Goal: Information Seeking & Learning: Learn about a topic

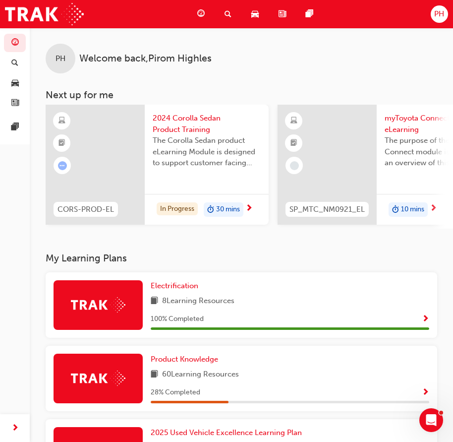
click at [171, 127] on span "2024 Corolla Sedan Product Training" at bounding box center [207, 124] width 108 height 22
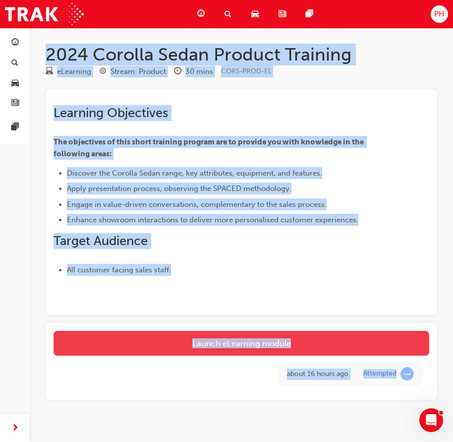
click at [219, 345] on link "Launch eLearning module" at bounding box center [242, 343] width 376 height 25
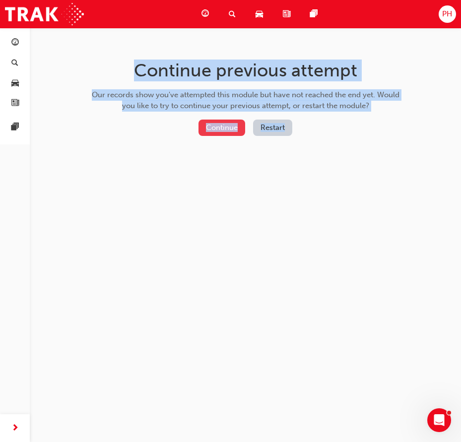
click at [222, 126] on button "Continue" at bounding box center [221, 128] width 47 height 16
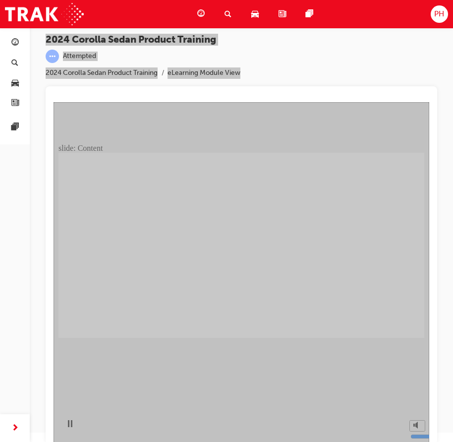
scroll to position [11, 0]
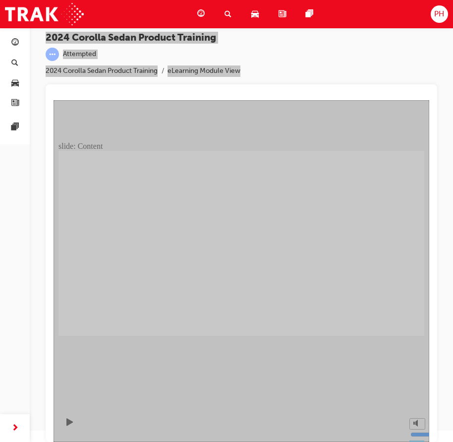
drag, startPoint x: 412, startPoint y: 320, endPoint x: 388, endPoint y: 321, distance: 23.8
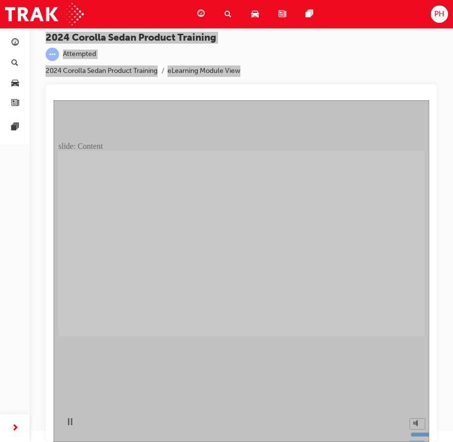
drag, startPoint x: 389, startPoint y: 328, endPoint x: 391, endPoint y: 322, distance: 6.7
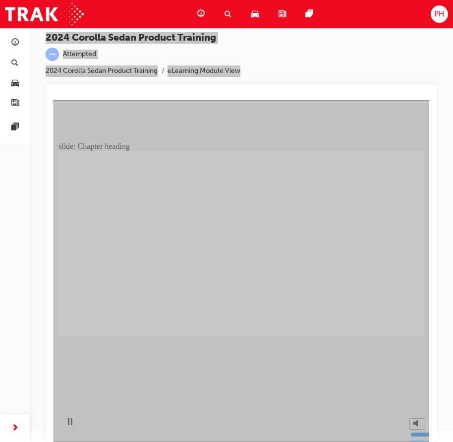
drag, startPoint x: 401, startPoint y: 325, endPoint x: 402, endPoint y: 318, distance: 7.0
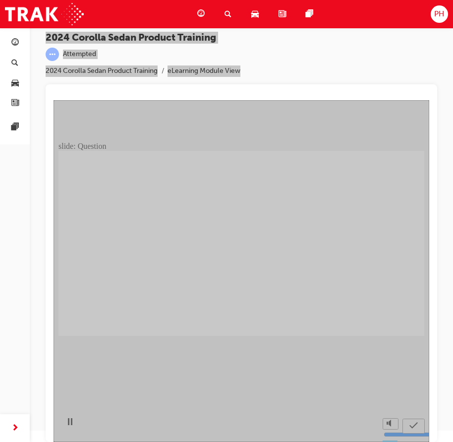
radio input "true"
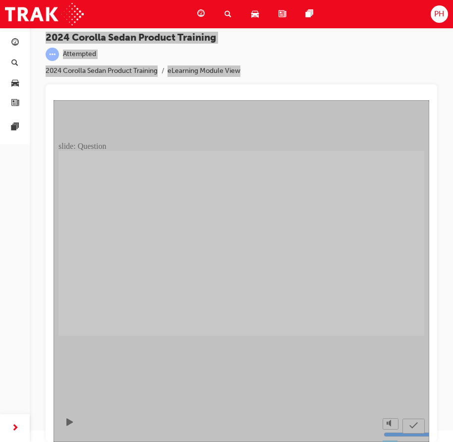
radio input "false"
radio input "true"
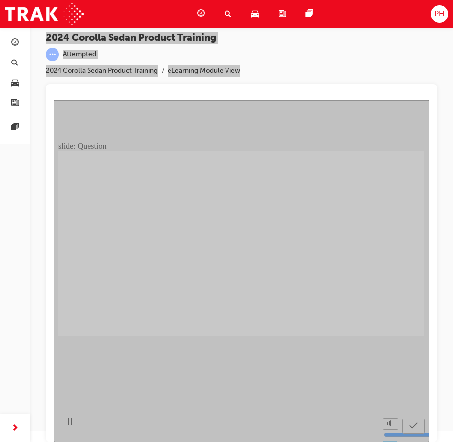
radio input "true"
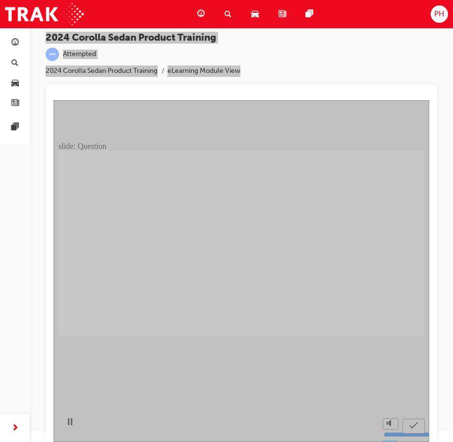
drag, startPoint x: 258, startPoint y: 281, endPoint x: 253, endPoint y: 280, distance: 5.5
drag, startPoint x: 281, startPoint y: 232, endPoint x: 161, endPoint y: 296, distance: 135.3
drag, startPoint x: 342, startPoint y: 234, endPoint x: 214, endPoint y: 290, distance: 139.2
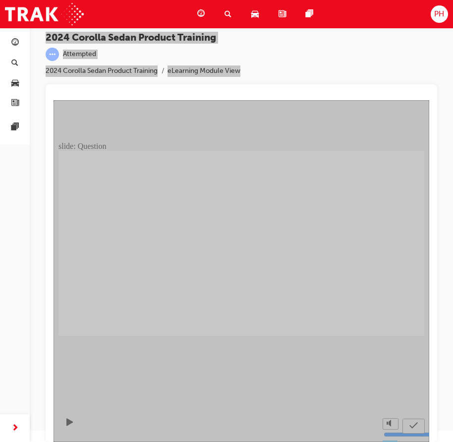
drag, startPoint x: 195, startPoint y: 228, endPoint x: 256, endPoint y: 292, distance: 88.0
drag, startPoint x: 151, startPoint y: 232, endPoint x: 335, endPoint y: 291, distance: 193.1
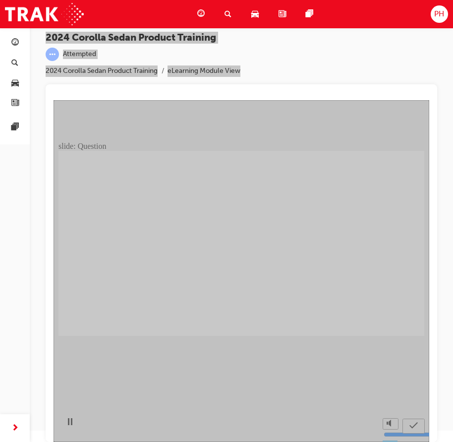
radio input "true"
drag, startPoint x: 81, startPoint y: 200, endPoint x: 95, endPoint y: 201, distance: 14.4
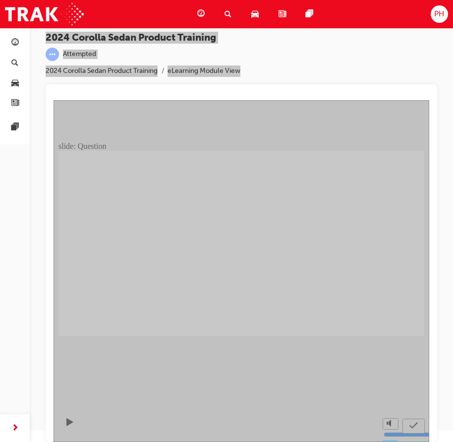
radio input "true"
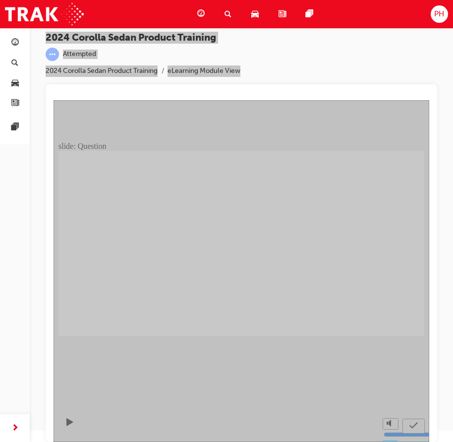
radio input "false"
radio input "true"
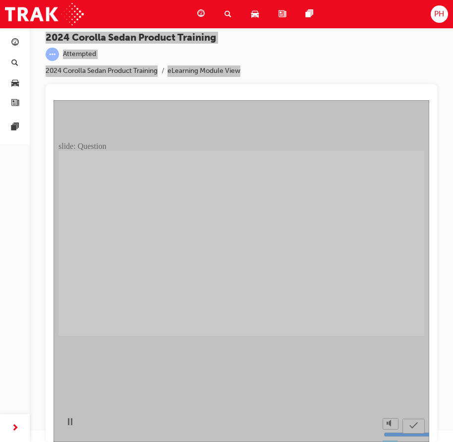
radio input "true"
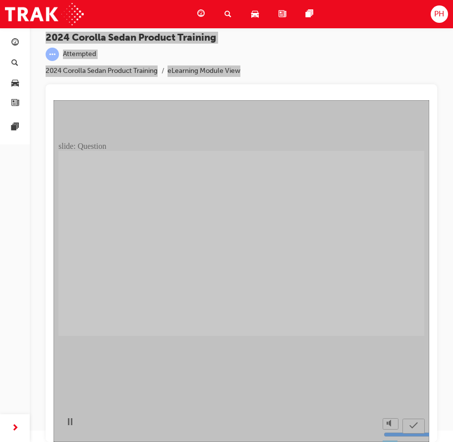
drag, startPoint x: 149, startPoint y: 232, endPoint x: 147, endPoint y: 307, distance: 74.4
drag, startPoint x: 213, startPoint y: 272, endPoint x: 213, endPoint y: 277, distance: 5.5
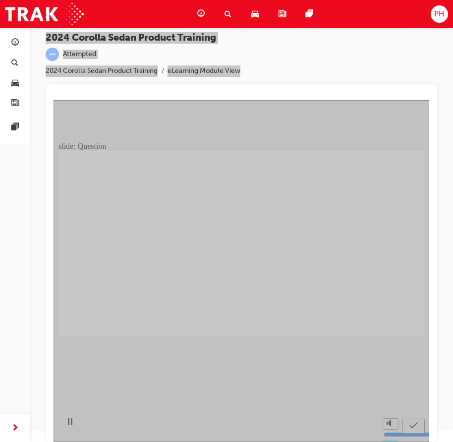
drag, startPoint x: 262, startPoint y: 233, endPoint x: 276, endPoint y: 299, distance: 66.9
drag, startPoint x: 360, startPoint y: 283, endPoint x: 358, endPoint y: 303, distance: 20.0
drag, startPoint x: 385, startPoint y: 324, endPoint x: 425, endPoint y: 332, distance: 40.1
drag, startPoint x: 242, startPoint y: 270, endPoint x: 242, endPoint y: 275, distance: 5.0
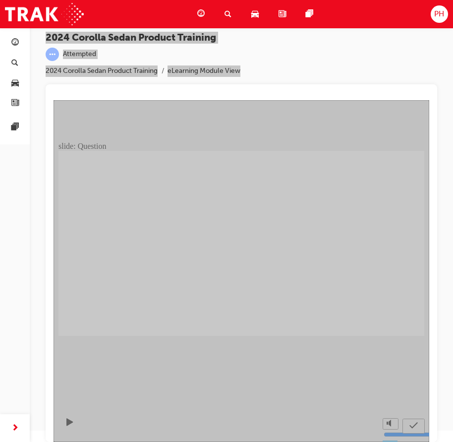
radio input "true"
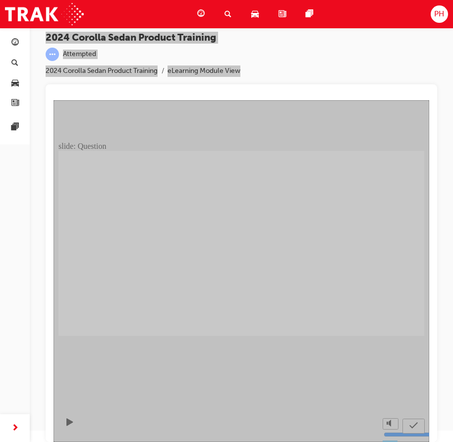
radio input "true"
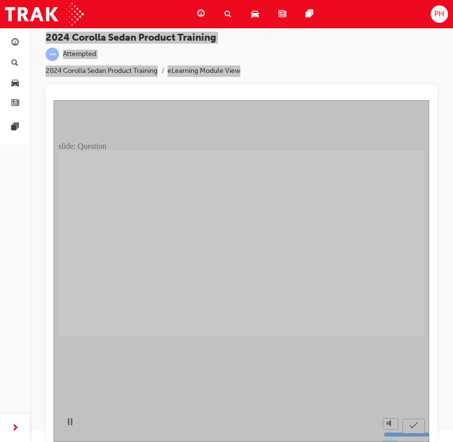
radio input "true"
drag, startPoint x: 276, startPoint y: 241, endPoint x: 277, endPoint y: 248, distance: 7.5
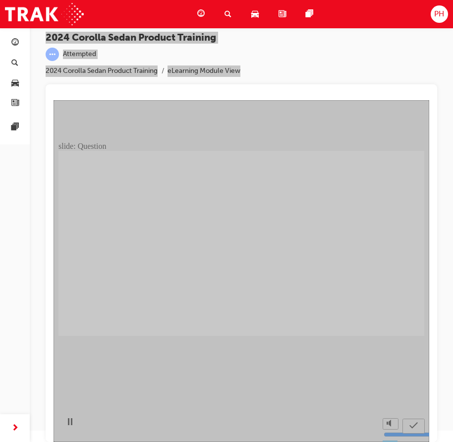
radio input "false"
radio input "true"
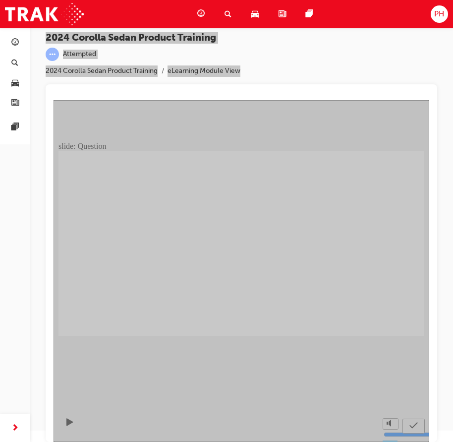
drag, startPoint x: 204, startPoint y: 249, endPoint x: 204, endPoint y: 284, distance: 35.2
drag, startPoint x: 270, startPoint y: 291, endPoint x: 274, endPoint y: 321, distance: 30.1
drag, startPoint x: 350, startPoint y: 307, endPoint x: 341, endPoint y: 335, distance: 30.1
drag, startPoint x: 156, startPoint y: 279, endPoint x: 160, endPoint y: 311, distance: 32.4
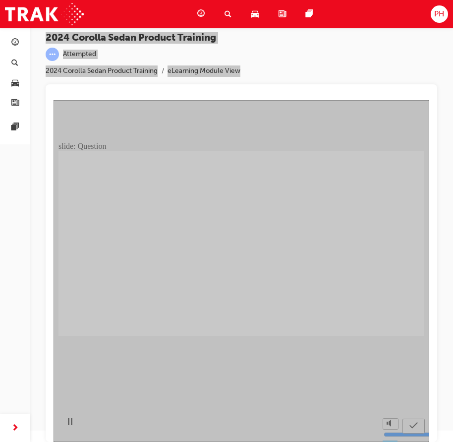
radio input "true"
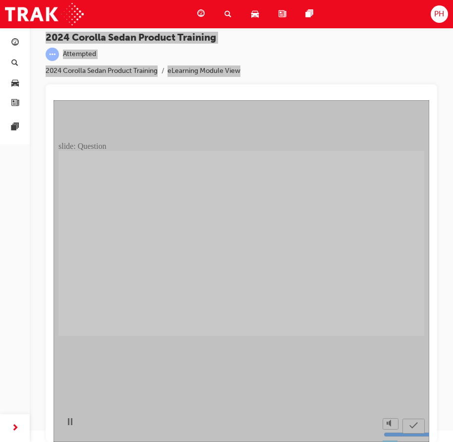
radio input "true"
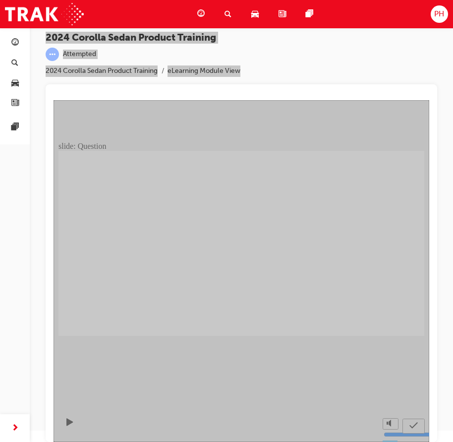
radio input "true"
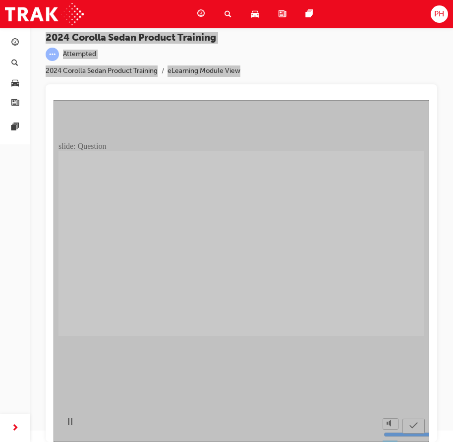
radio input "true"
drag, startPoint x: 280, startPoint y: 226, endPoint x: 157, endPoint y: 278, distance: 132.9
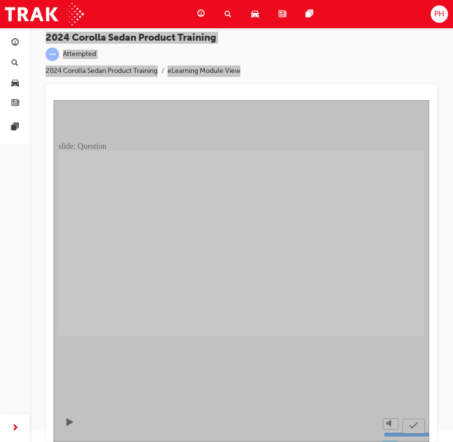
drag, startPoint x: 336, startPoint y: 229, endPoint x: 193, endPoint y: 284, distance: 153.1
drag, startPoint x: 208, startPoint y: 234, endPoint x: 260, endPoint y: 294, distance: 79.8
drag, startPoint x: 283, startPoint y: 268, endPoint x: 341, endPoint y: 287, distance: 60.7
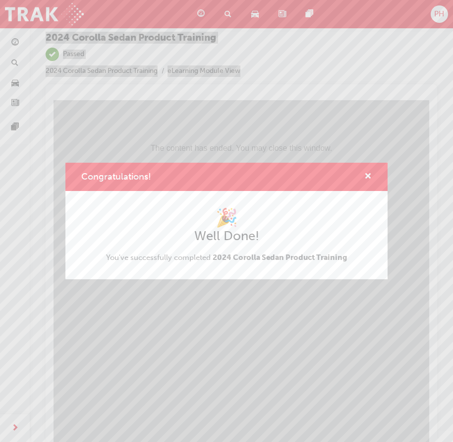
scroll to position [0, 0]
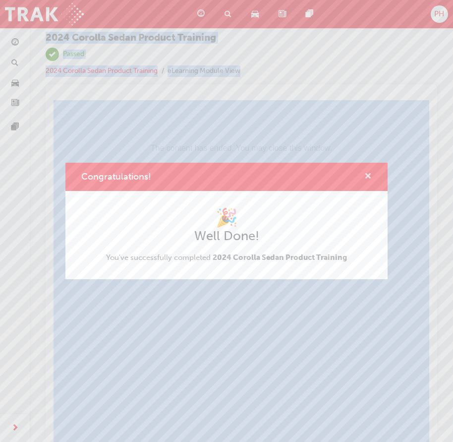
click at [367, 175] on span "cross-icon" at bounding box center [368, 177] width 7 height 9
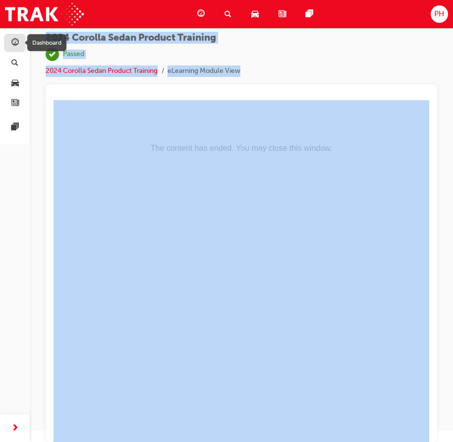
click at [14, 43] on span "guage-icon" at bounding box center [14, 43] width 7 height 9
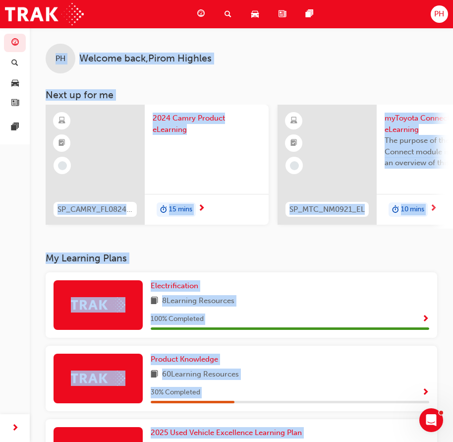
click at [167, 128] on span "2024 Camry Product eLearning" at bounding box center [207, 124] width 108 height 22
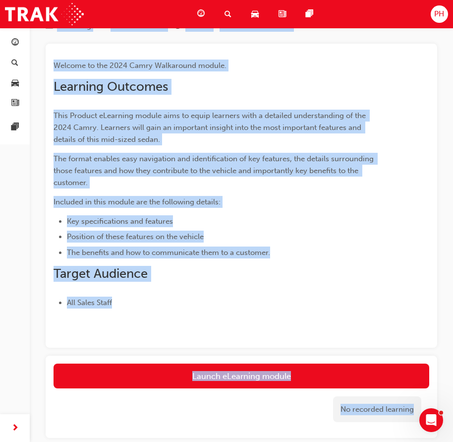
scroll to position [106, 0]
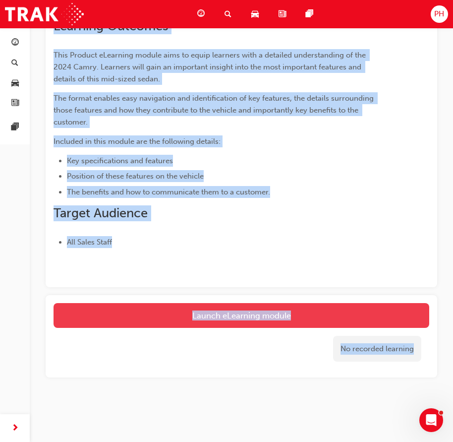
click at [181, 315] on link "Launch eLearning module" at bounding box center [242, 315] width 376 height 25
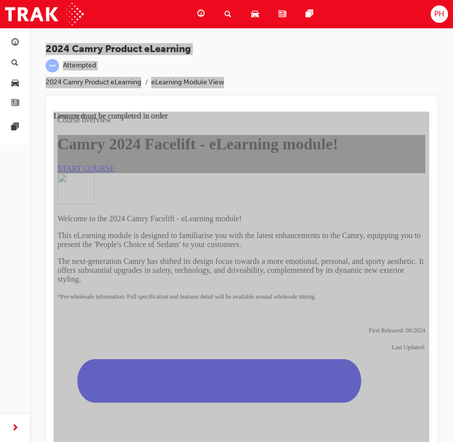
click at [115, 173] on link "START COURSE" at bounding box center [86, 168] width 57 height 8
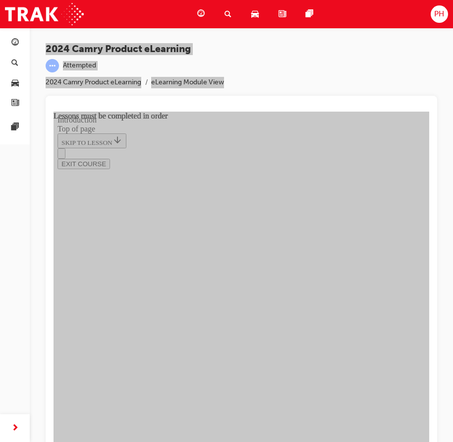
scroll to position [300, 0]
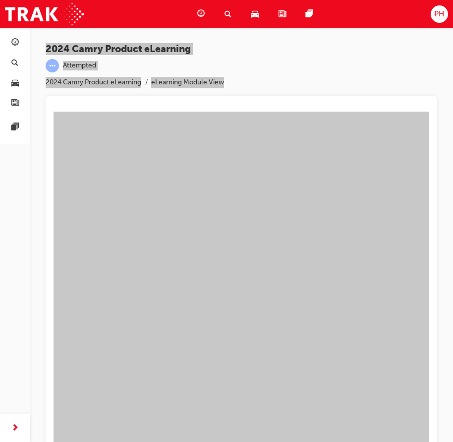
click at [251, 247] on button "Unzoom image" at bounding box center [242, 283] width 376 height 342
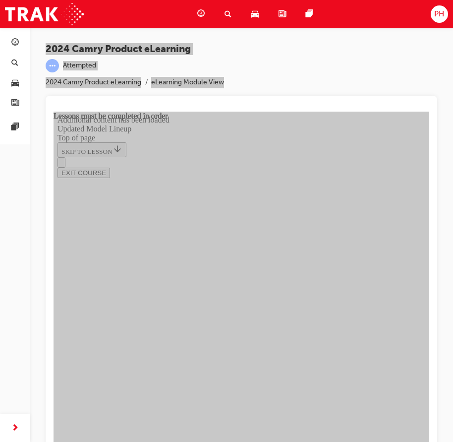
scroll to position [745, 0]
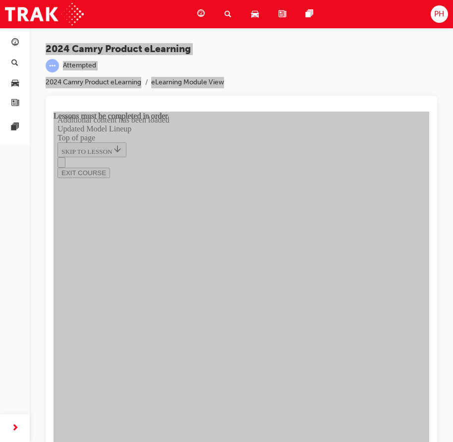
drag, startPoint x: 351, startPoint y: 295, endPoint x: 281, endPoint y: 288, distance: 70.2
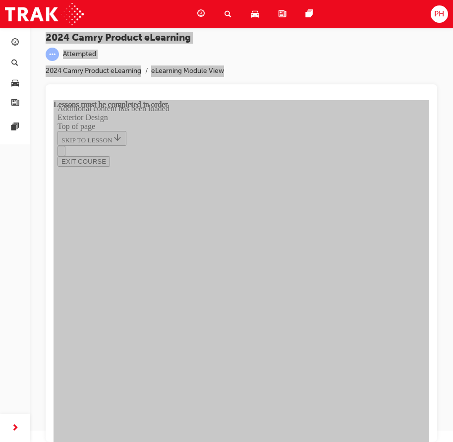
scroll to position [554, 0]
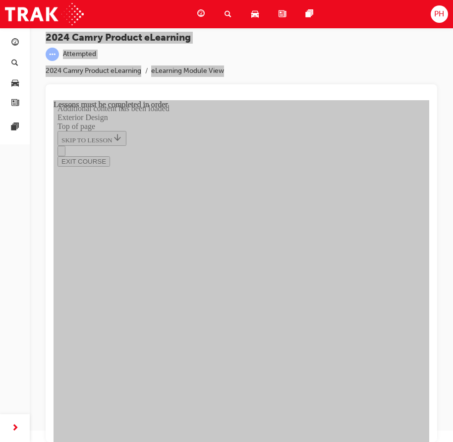
scroll to position [551, 0]
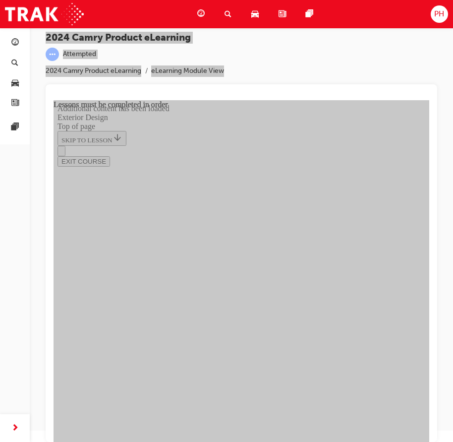
scroll to position [1311, 0]
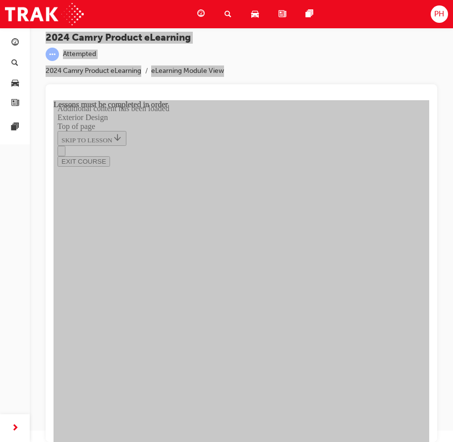
drag, startPoint x: 290, startPoint y: 246, endPoint x: 316, endPoint y: 214, distance: 41.2
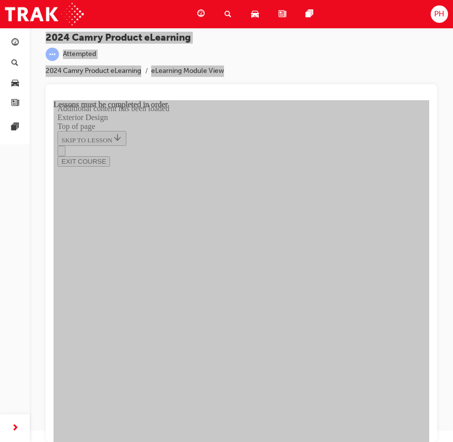
scroll to position [1326, 0]
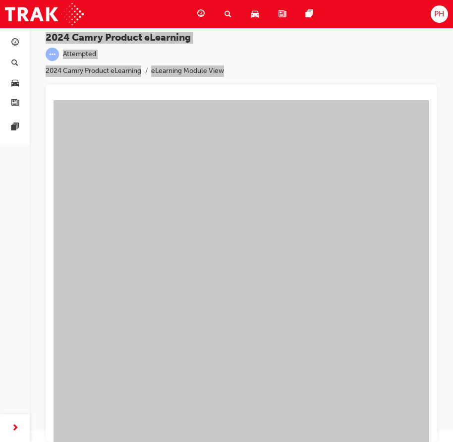
click at [390, 167] on button "Unzoom image" at bounding box center [242, 271] width 376 height 342
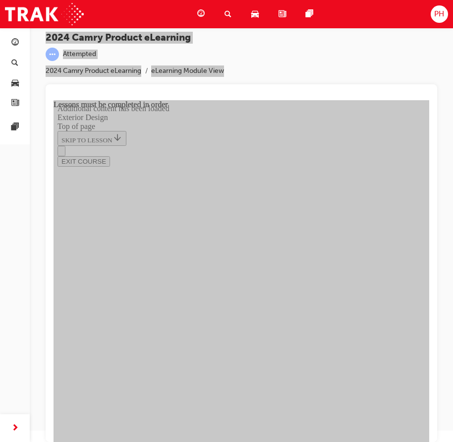
scroll to position [0, 0]
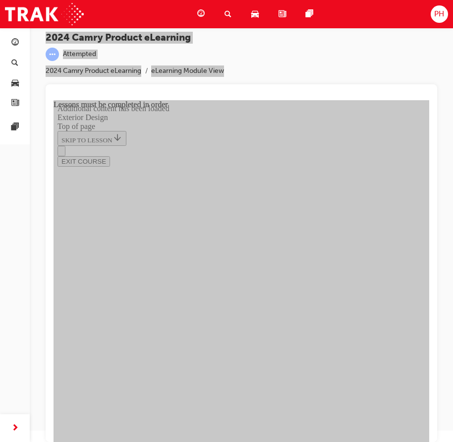
drag, startPoint x: 236, startPoint y: 425, endPoint x: 243, endPoint y: 417, distance: 10.9
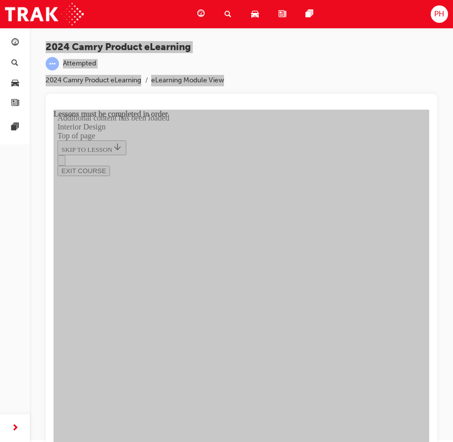
scroll to position [0, 0]
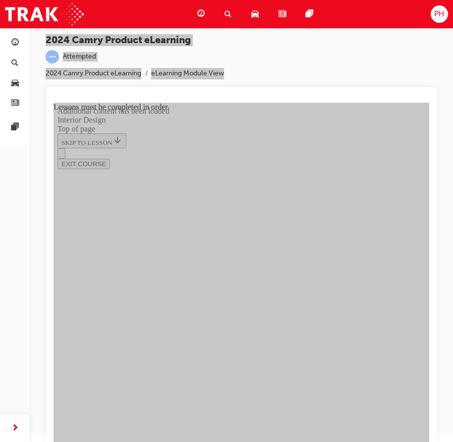
scroll to position [11, 0]
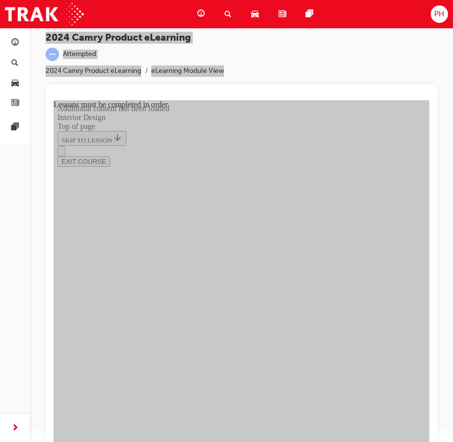
drag, startPoint x: 414, startPoint y: 121, endPoint x: 512, endPoint y: 255, distance: 166.8
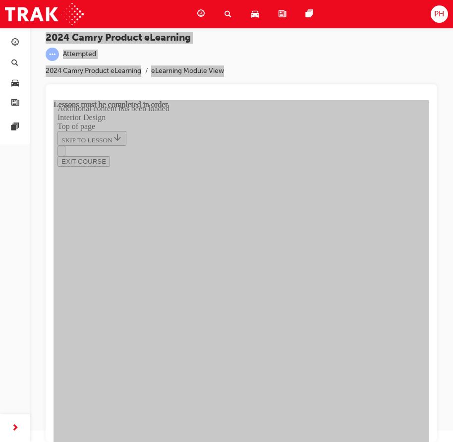
drag, startPoint x: 408, startPoint y: 122, endPoint x: 485, endPoint y: 222, distance: 125.9
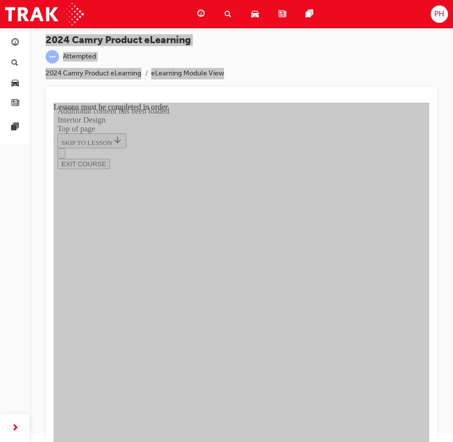
scroll to position [11, 0]
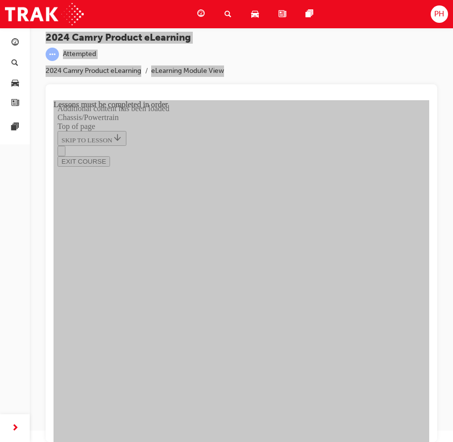
drag, startPoint x: 416, startPoint y: 118, endPoint x: 424, endPoint y: 118, distance: 7.9
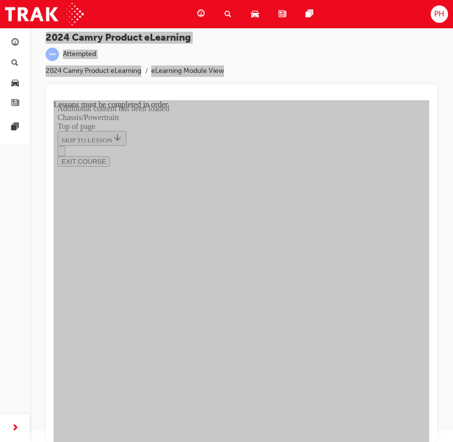
scroll to position [1078, 0]
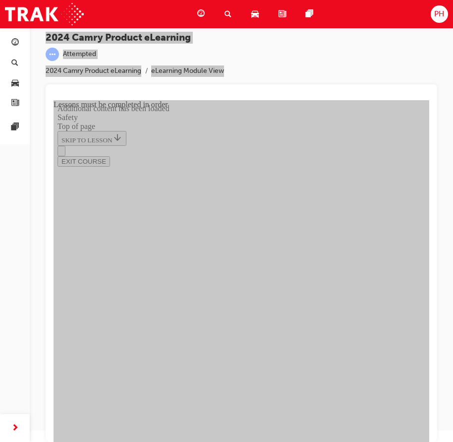
scroll to position [3051, 0]
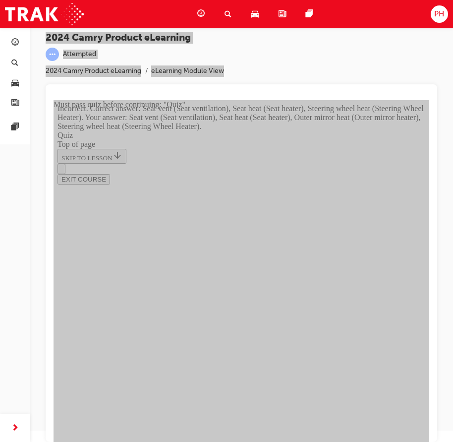
scroll to position [221, 0]
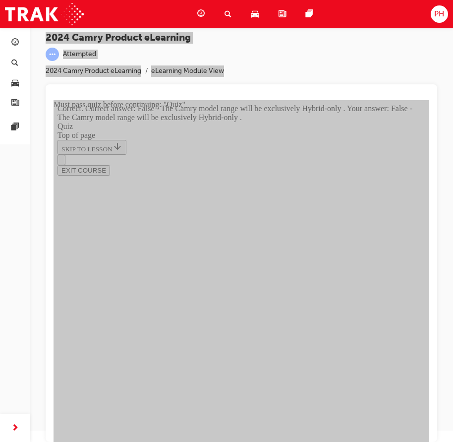
scroll to position [128, 0]
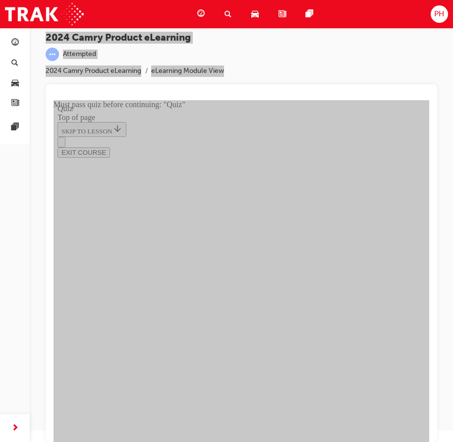
scroll to position [129, 0]
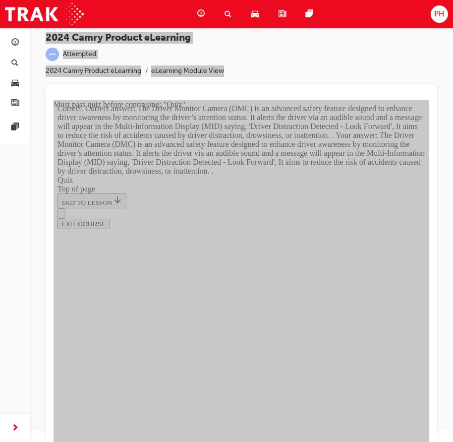
scroll to position [363, 0]
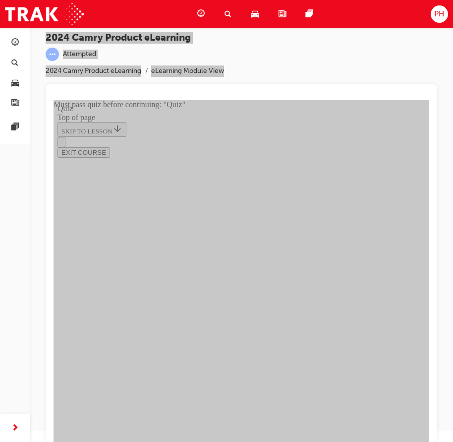
scroll to position [80, 0]
drag, startPoint x: 234, startPoint y: 399, endPoint x: 228, endPoint y: 389, distance: 11.1
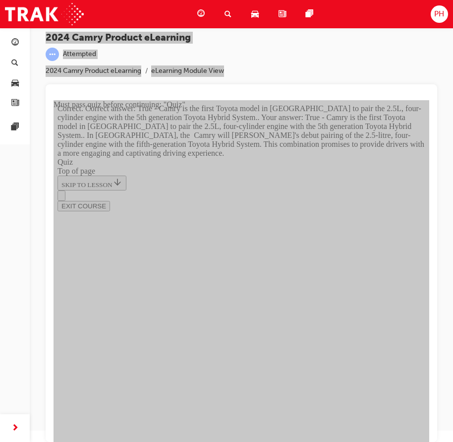
scroll to position [249, 0]
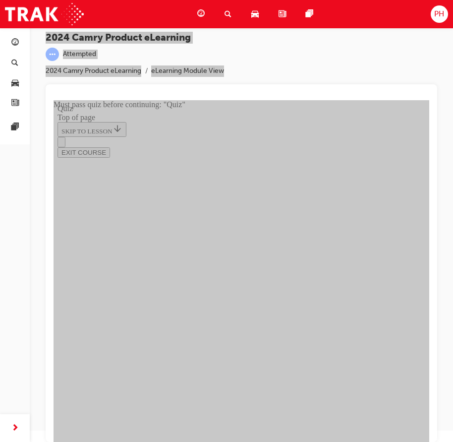
scroll to position [129, 0]
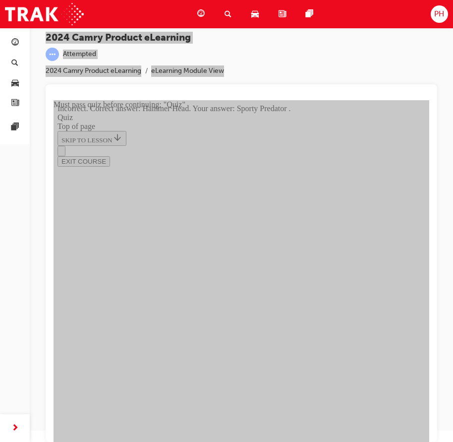
scroll to position [204, 0]
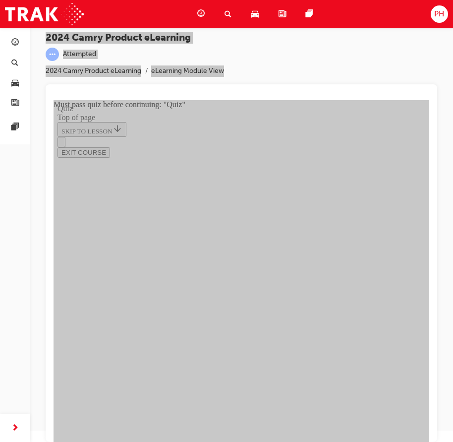
scroll to position [184, 0]
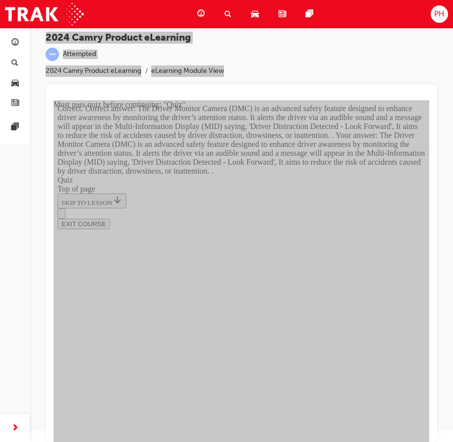
scroll to position [363, 0]
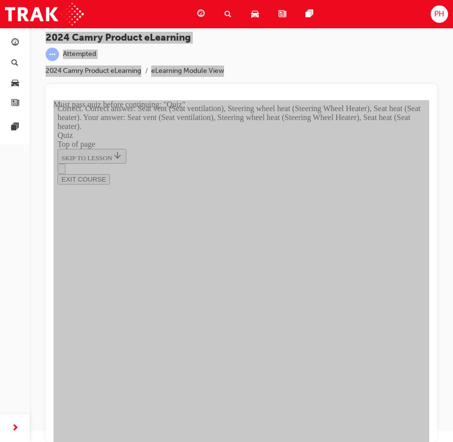
scroll to position [221, 0]
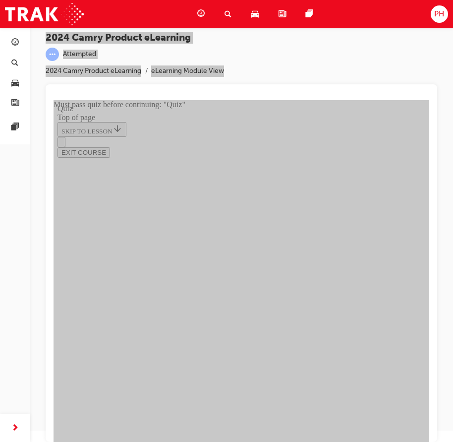
scroll to position [80, 0]
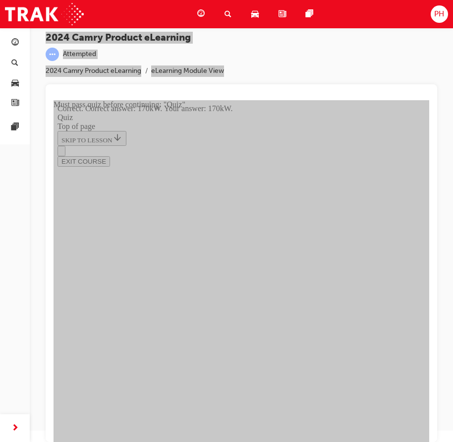
scroll to position [221, 0]
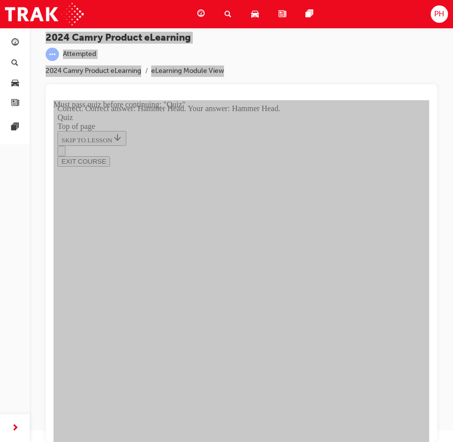
scroll to position [204, 0]
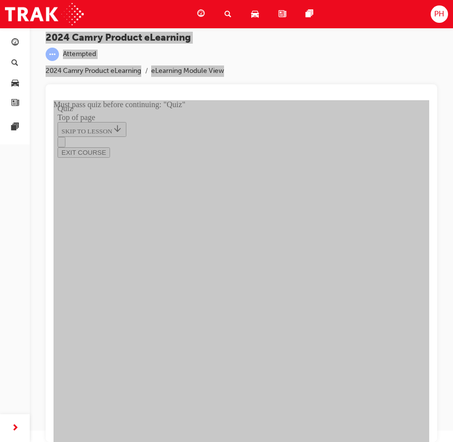
scroll to position [30, 0]
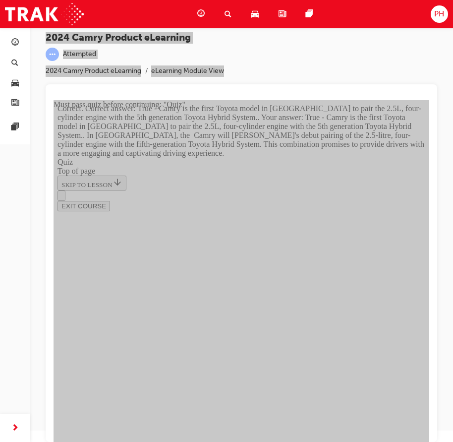
scroll to position [249, 0]
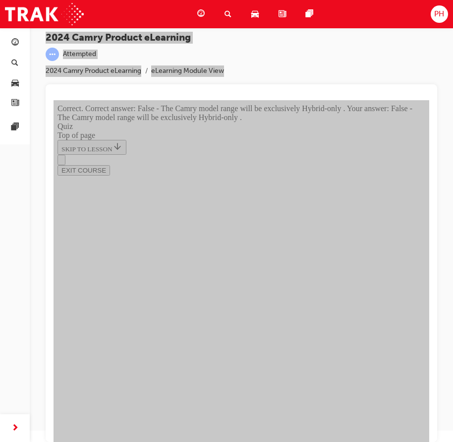
scroll to position [128, 0]
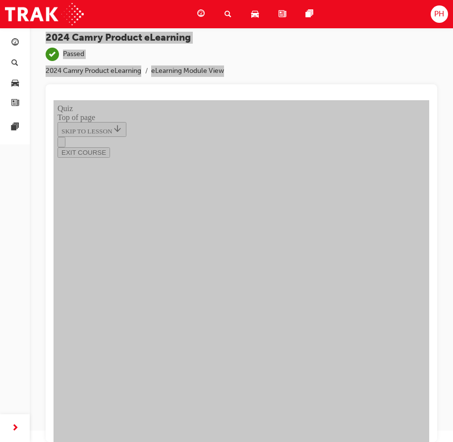
scroll to position [184, 0]
drag, startPoint x: 295, startPoint y: 419, endPoint x: 278, endPoint y: 425, distance: 17.9
drag, startPoint x: 278, startPoint y: 425, endPoint x: 259, endPoint y: 421, distance: 19.4
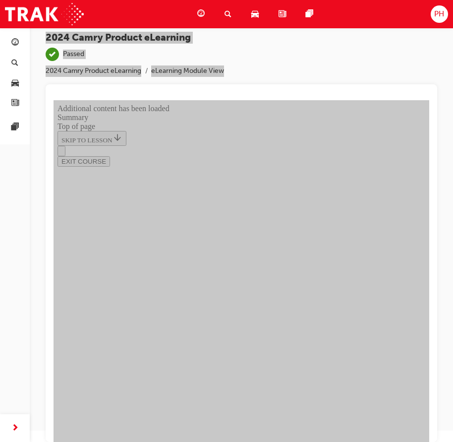
scroll to position [1364, 0]
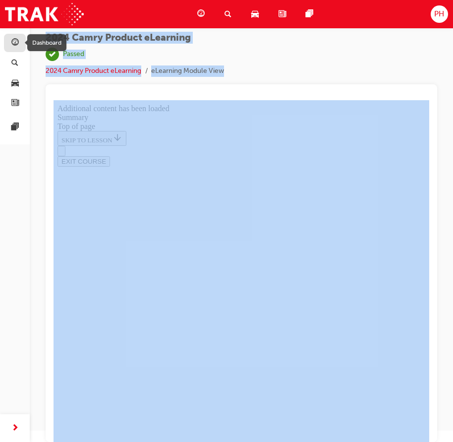
click at [13, 46] on span "guage-icon" at bounding box center [14, 43] width 7 height 9
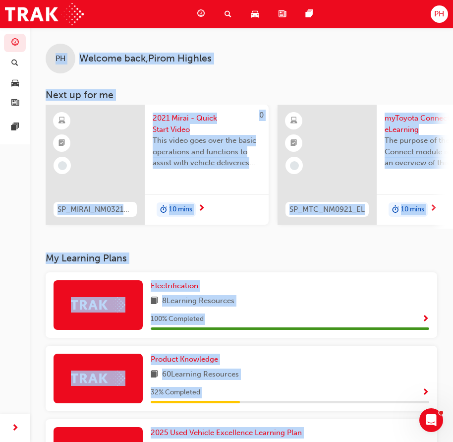
click at [164, 120] on span "2021 Mirai - Quick Start Video" at bounding box center [207, 124] width 108 height 22
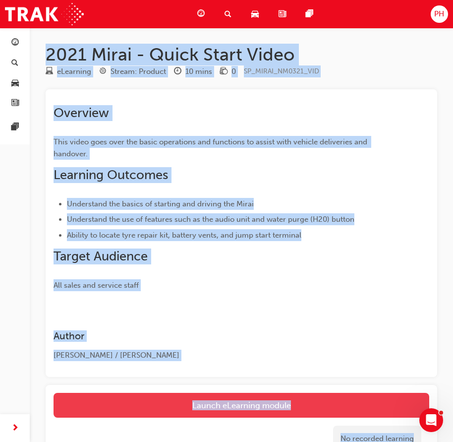
click at [203, 403] on link "Launch eLearning module" at bounding box center [242, 405] width 376 height 25
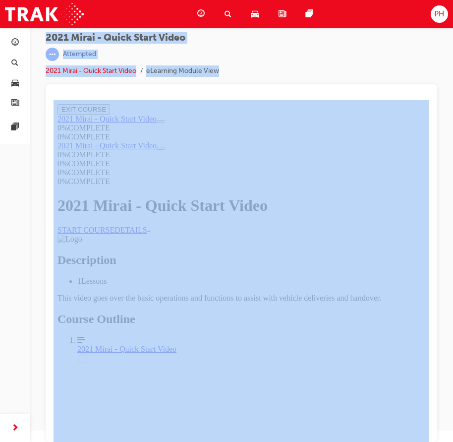
scroll to position [18, 0]
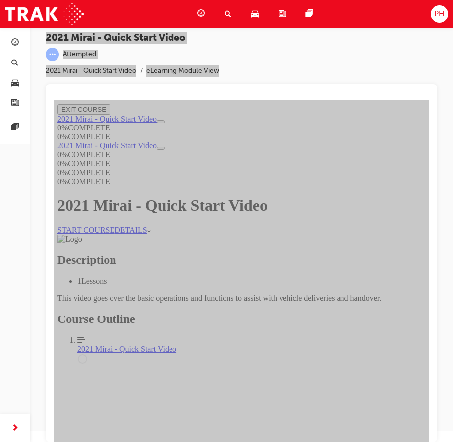
click at [115, 226] on link "START COURSE" at bounding box center [86, 230] width 57 height 8
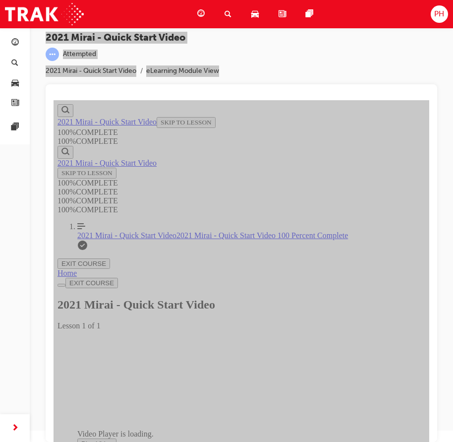
scroll to position [77, 0]
click at [81, 440] on span "Video player. You can use the space bar to toggle playback and arrow keys to sc…" at bounding box center [81, 443] width 0 height 7
drag, startPoint x: 106, startPoint y: 387, endPoint x: 272, endPoint y: 389, distance: 166.7
drag, startPoint x: 110, startPoint y: 387, endPoint x: 207, endPoint y: 388, distance: 97.2
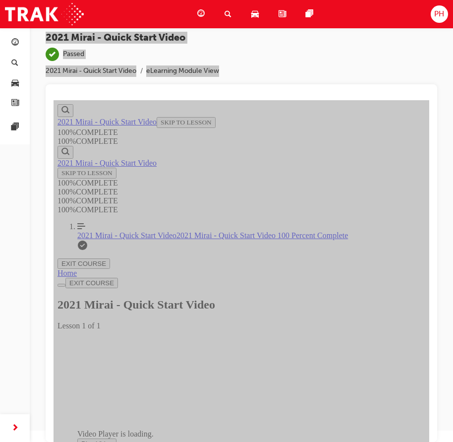
drag, startPoint x: 206, startPoint y: 389, endPoint x: 190, endPoint y: 393, distance: 15.9
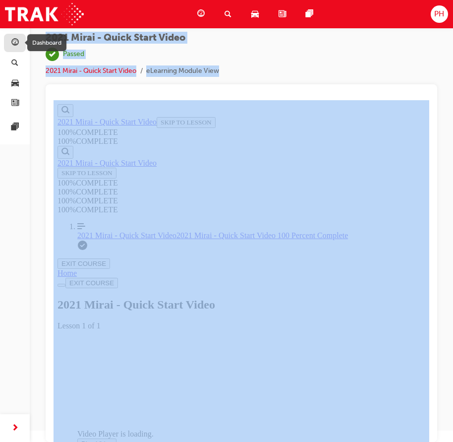
click at [11, 45] on div "button" at bounding box center [14, 43] width 7 height 12
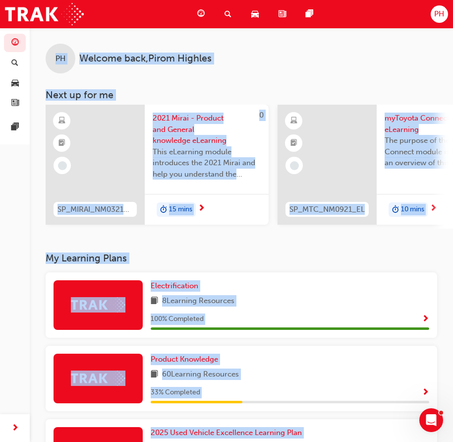
click at [182, 122] on span "2021 Mirai - Product and General knowledge eLearning" at bounding box center [207, 130] width 108 height 34
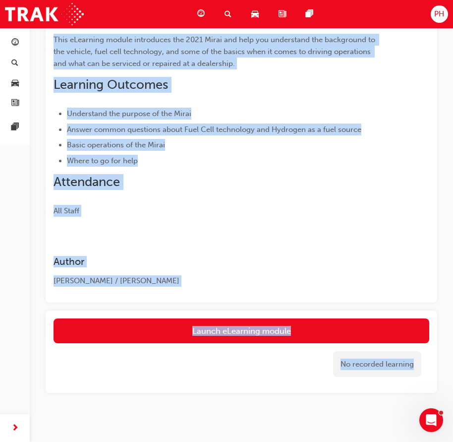
scroll to position [139, 0]
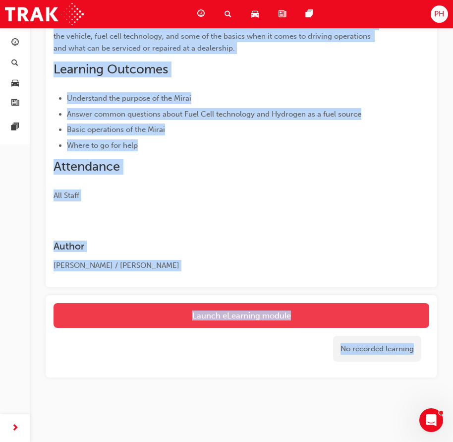
click at [184, 318] on link "Launch eLearning module" at bounding box center [242, 315] width 376 height 25
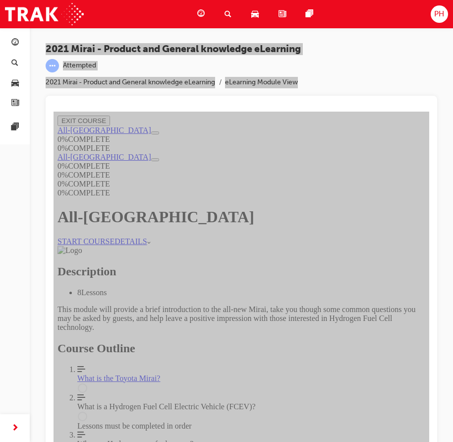
click at [115, 237] on link "START COURSE" at bounding box center [86, 241] width 57 height 8
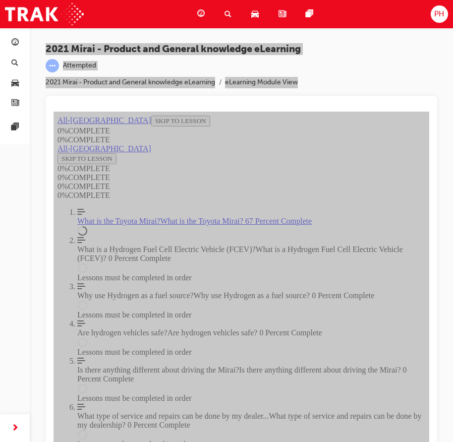
scroll to position [1364, 0]
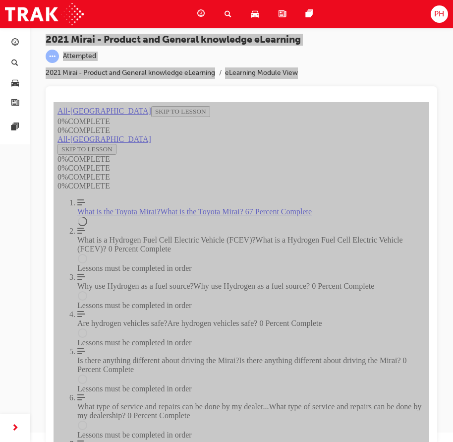
scroll to position [11, 0]
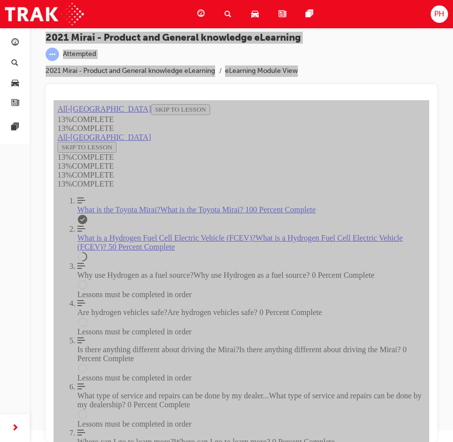
scroll to position [1188, 0]
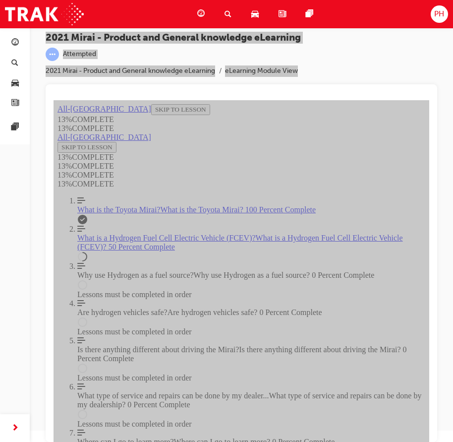
scroll to position [150, 0]
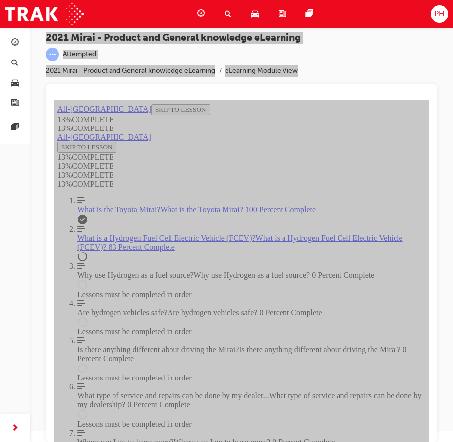
scroll to position [1186, 0]
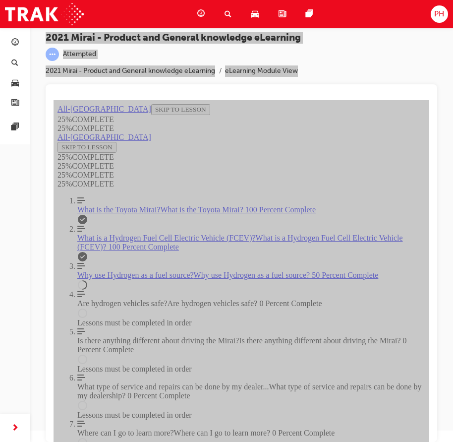
scroll to position [314, 0]
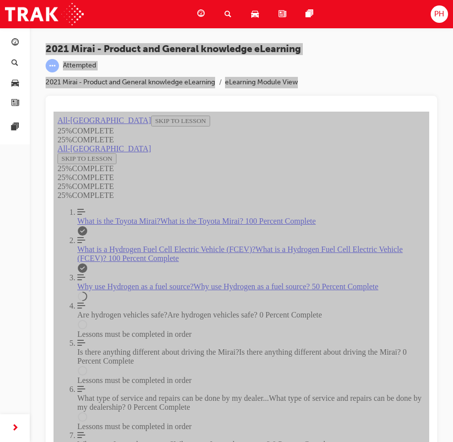
scroll to position [645, 0]
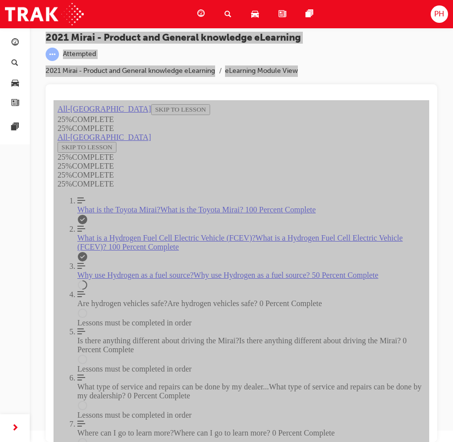
scroll to position [598, 0]
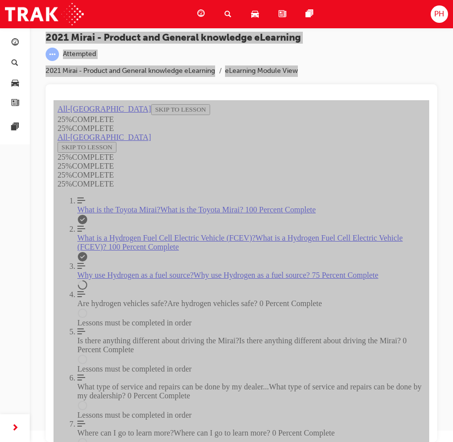
drag, startPoint x: 286, startPoint y: 406, endPoint x: 291, endPoint y: 398, distance: 9.6
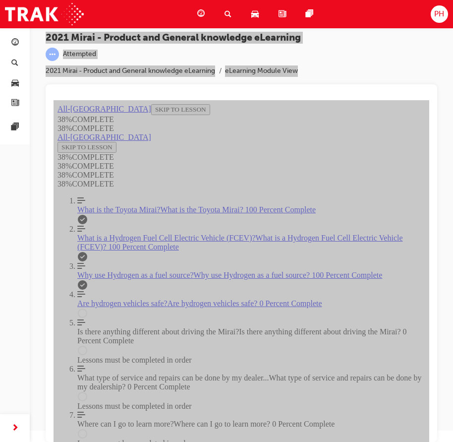
scroll to position [393, 0]
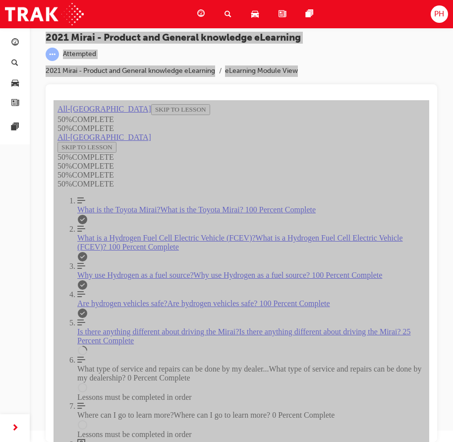
scroll to position [233, 0]
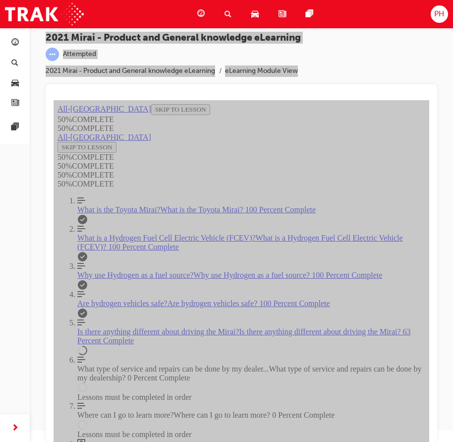
scroll to position [664, 0]
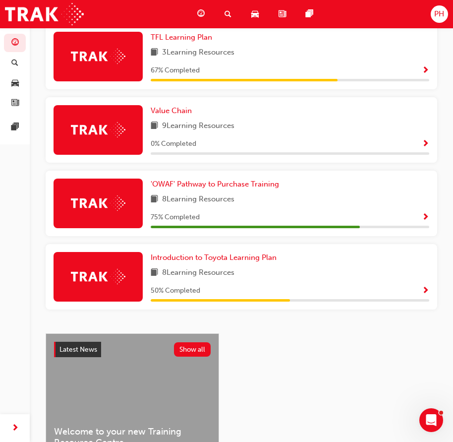
scroll to position [694, 0]
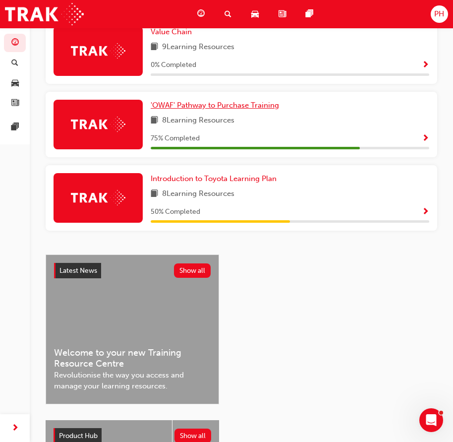
click at [188, 109] on span "'OWAF' Pathway to Purchase Training" at bounding box center [215, 105] width 128 height 9
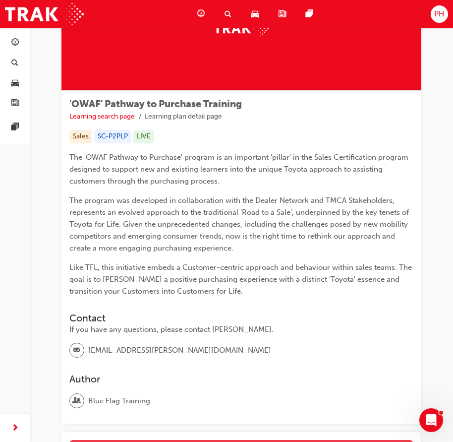
scroll to position [204, 0]
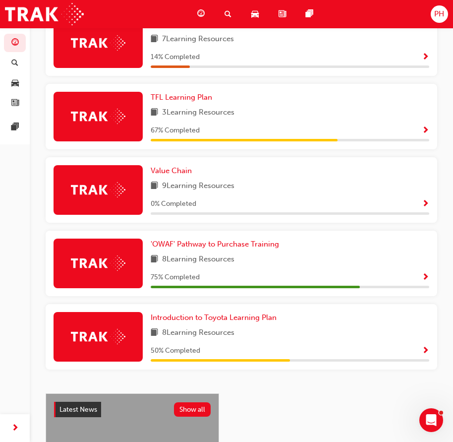
scroll to position [546, 0]
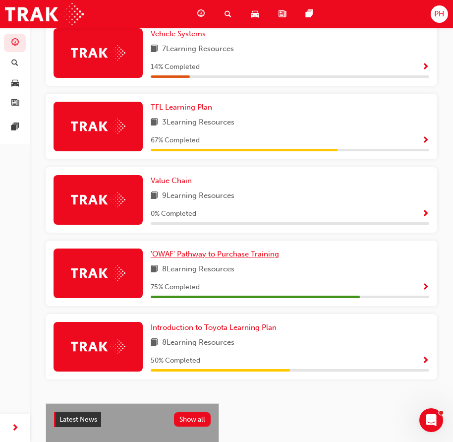
click at [172, 258] on span "'OWAF' Pathway to Purchase Training" at bounding box center [215, 253] width 128 height 9
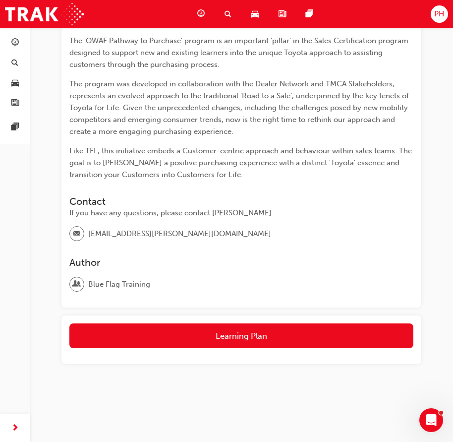
scroll to position [204, 0]
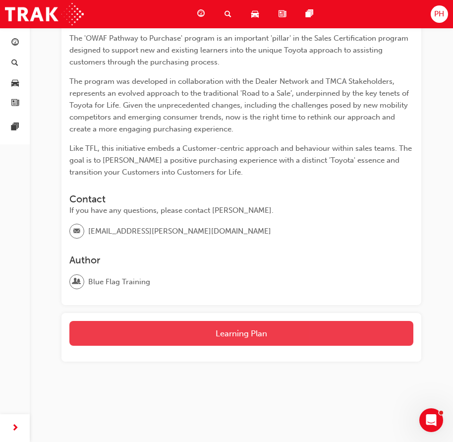
click at [182, 335] on button "Learning Plan" at bounding box center [241, 333] width 344 height 25
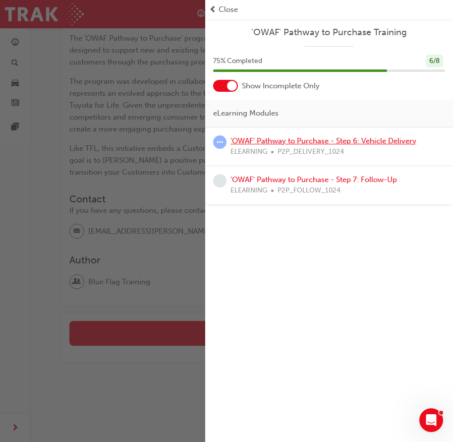
click at [292, 143] on link "'OWAF' Pathway to Purchase - Step 6: Vehicle Delivery" at bounding box center [324, 140] width 186 height 9
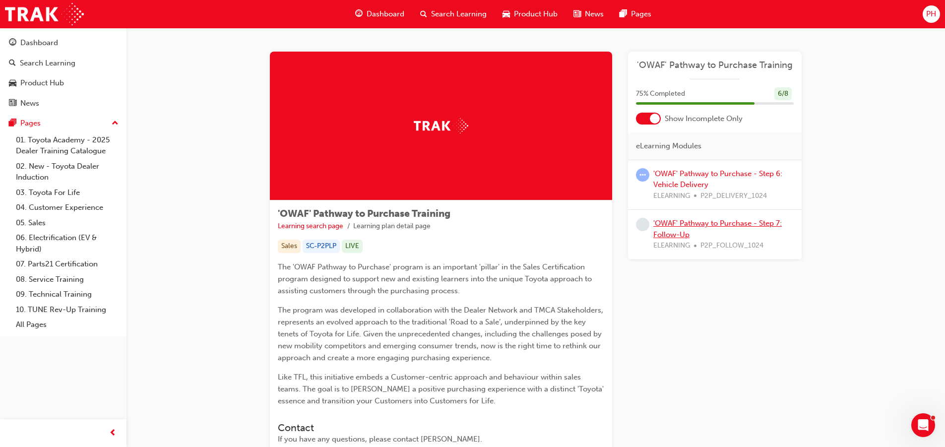
click at [460, 221] on link "'OWAF' Pathway to Purchase - Step 7: Follow-Up" at bounding box center [717, 229] width 128 height 20
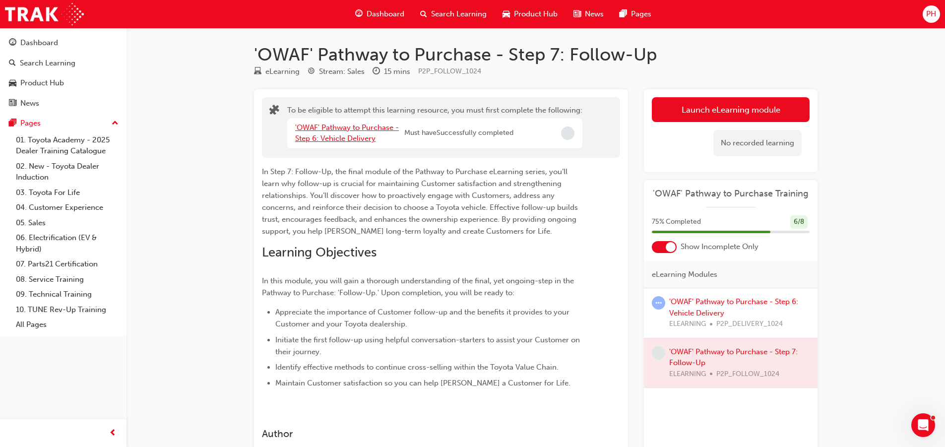
click at [351, 137] on link "'OWAF' Pathway to Purchase - Step 6: Vehicle Delivery" at bounding box center [347, 133] width 104 height 20
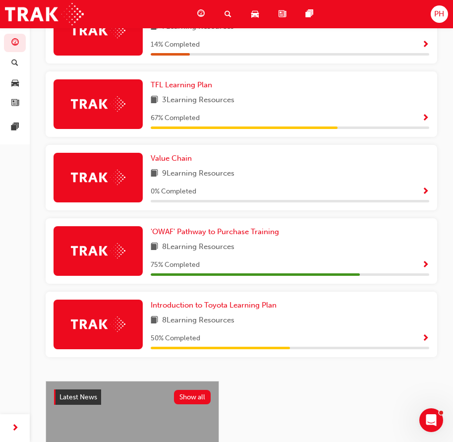
scroll to position [546, 0]
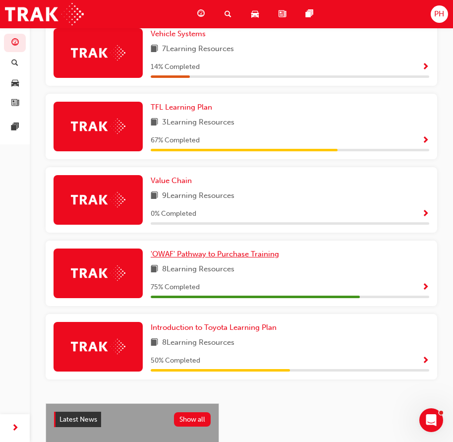
click at [181, 258] on span "'OWAF' Pathway to Purchase Training" at bounding box center [215, 253] width 128 height 9
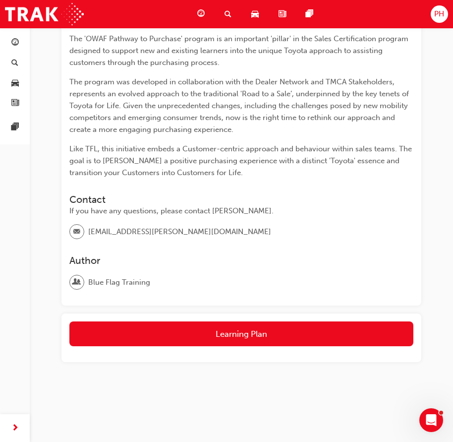
scroll to position [204, 0]
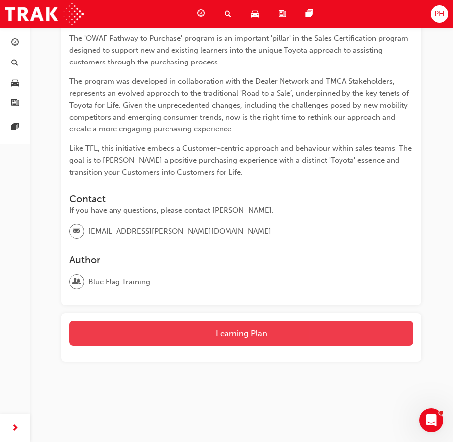
click at [124, 330] on button "Learning Plan" at bounding box center [241, 333] width 344 height 25
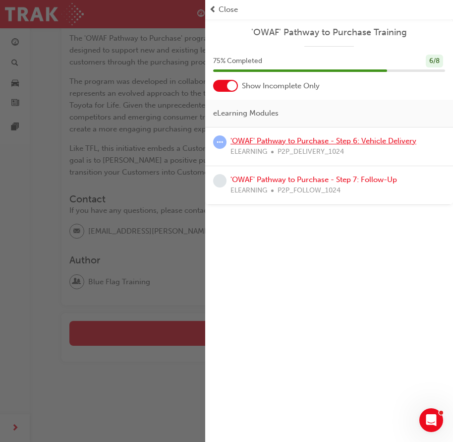
click at [260, 140] on link "'OWAF' Pathway to Purchase - Step 6: Vehicle Delivery" at bounding box center [324, 140] width 186 height 9
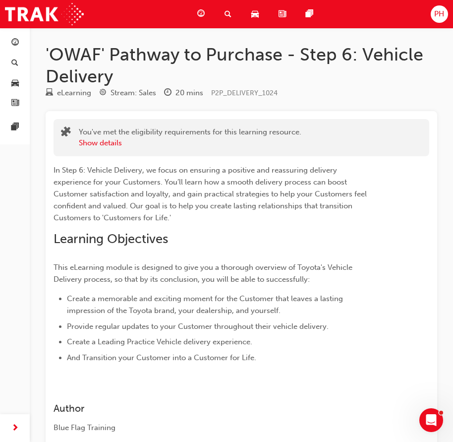
scroll to position [198, 0]
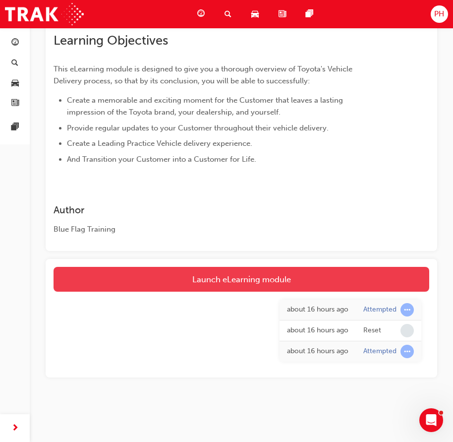
click at [181, 280] on link "Launch eLearning module" at bounding box center [242, 279] width 376 height 25
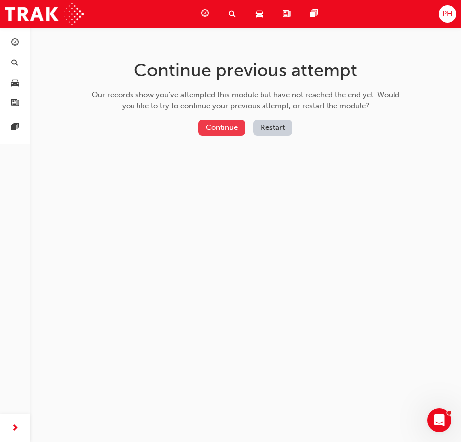
click at [226, 128] on button "Continue" at bounding box center [221, 128] width 47 height 16
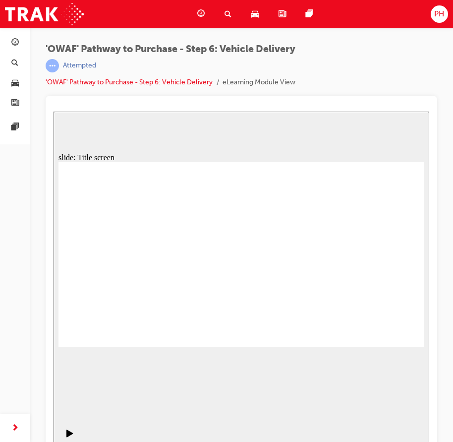
drag, startPoint x: 393, startPoint y: 338, endPoint x: 400, endPoint y: 335, distance: 7.6
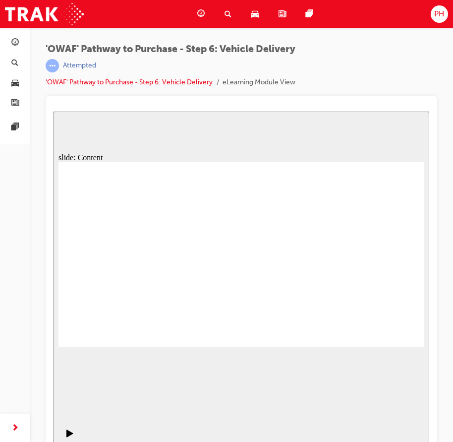
drag, startPoint x: 394, startPoint y: 339, endPoint x: 63, endPoint y: 413, distance: 339.1
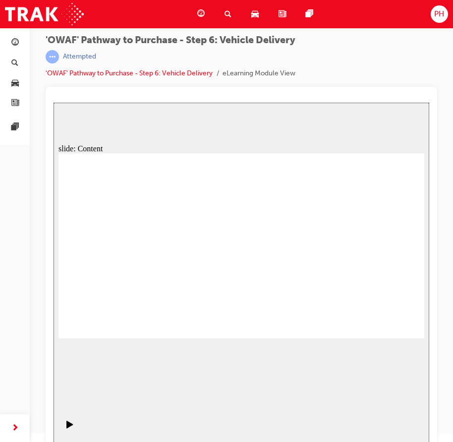
scroll to position [11, 0]
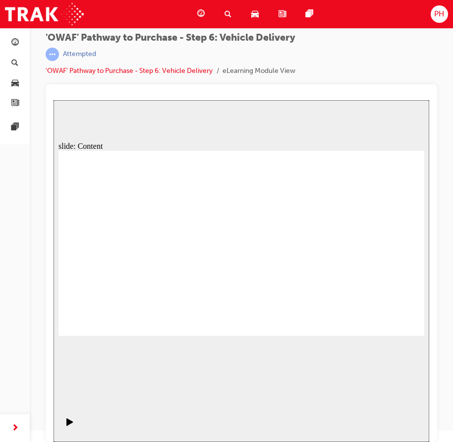
drag, startPoint x: 388, startPoint y: 329, endPoint x: 394, endPoint y: 322, distance: 9.1
drag, startPoint x: 92, startPoint y: 236, endPoint x: 119, endPoint y: 235, distance: 26.8
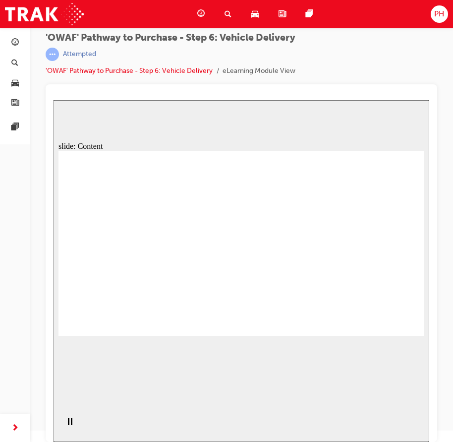
drag, startPoint x: 216, startPoint y: 238, endPoint x: 272, endPoint y: 237, distance: 56.1
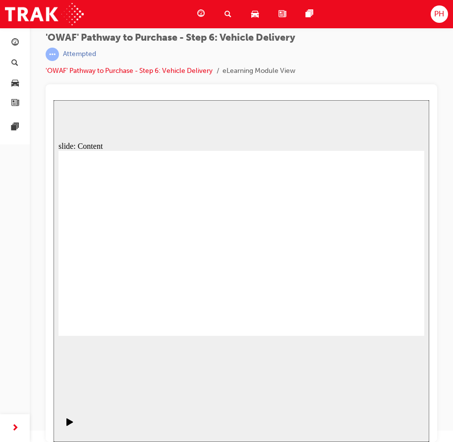
drag, startPoint x: 323, startPoint y: 250, endPoint x: 367, endPoint y: 257, distance: 44.8
drag, startPoint x: 395, startPoint y: 261, endPoint x: 252, endPoint y: 353, distance: 169.8
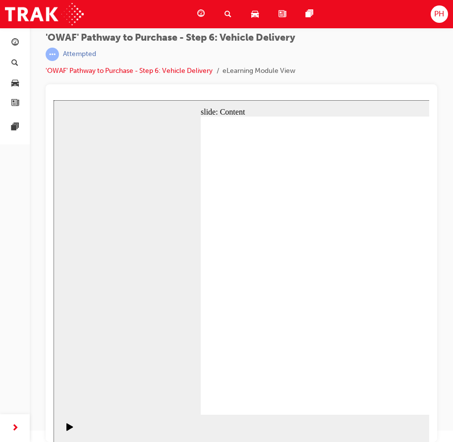
scroll to position [0, 0]
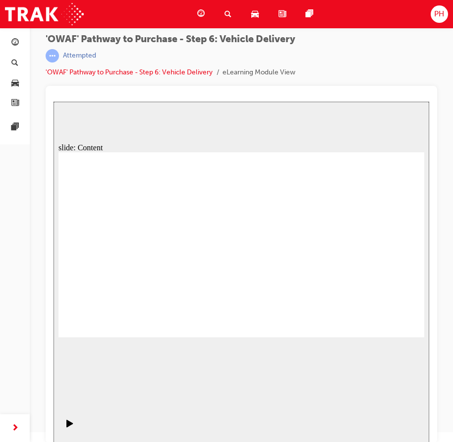
scroll to position [11, 0]
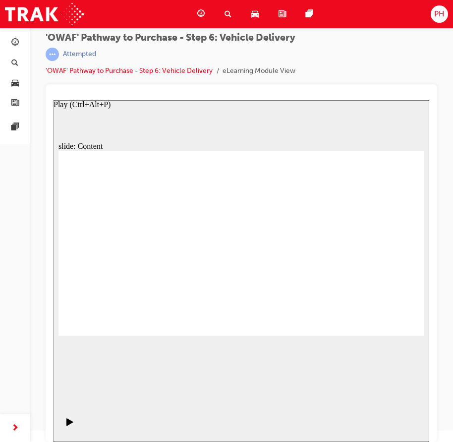
click at [66, 426] on icon "Play (Ctrl+Alt+P)" at bounding box center [69, 421] width 6 height 7
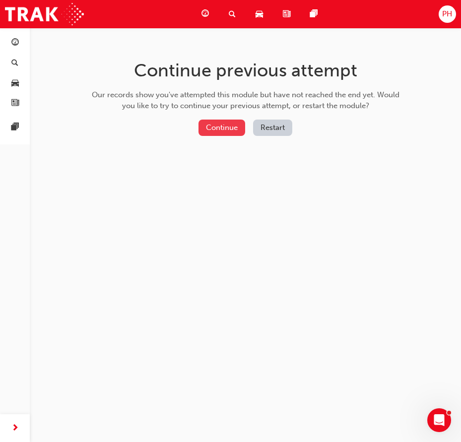
click at [218, 125] on button "Continue" at bounding box center [221, 128] width 47 height 16
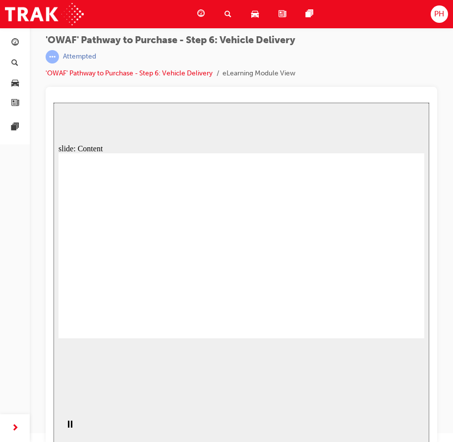
scroll to position [11, 0]
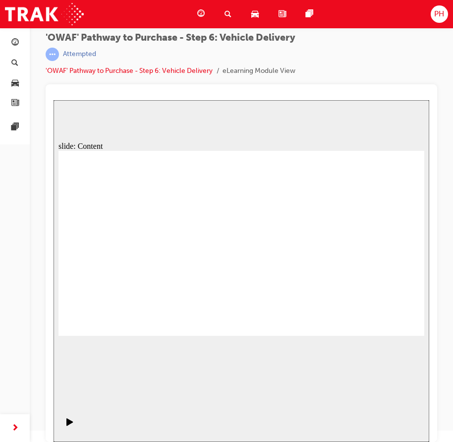
drag, startPoint x: 408, startPoint y: 318, endPoint x: 399, endPoint y: 320, distance: 8.7
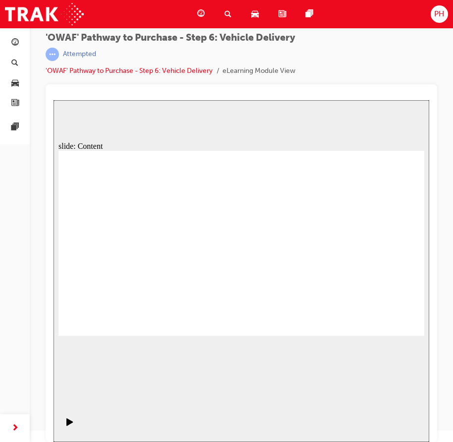
drag, startPoint x: 383, startPoint y: 328, endPoint x: 390, endPoint y: 321, distance: 9.8
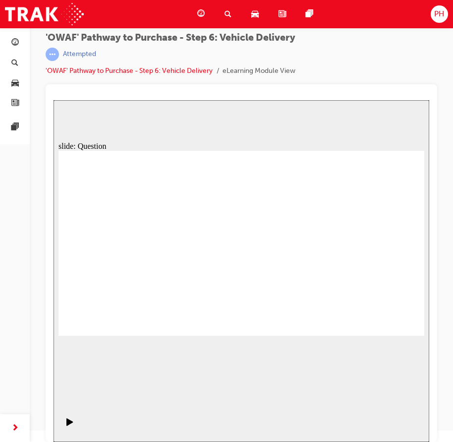
radio input "false"
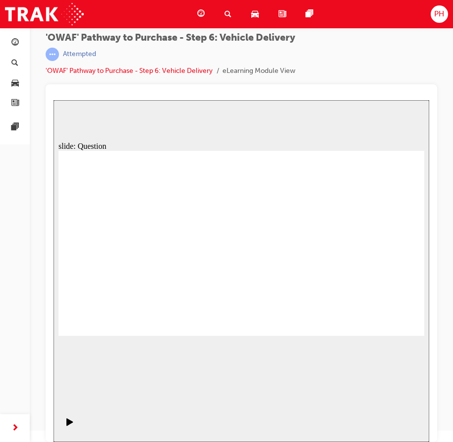
radio input "true"
drag, startPoint x: 179, startPoint y: 281, endPoint x: 189, endPoint y: 224, distance: 58.1
drag, startPoint x: 254, startPoint y: 285, endPoint x: 318, endPoint y: 224, distance: 88.0
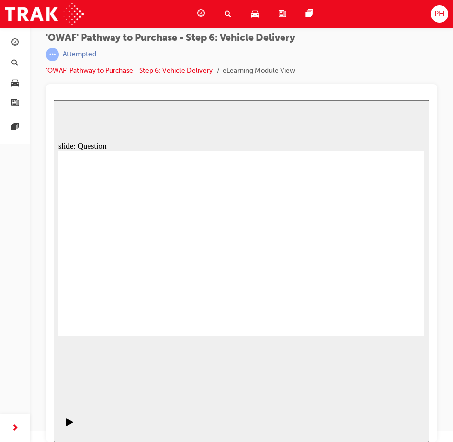
drag, startPoint x: 305, startPoint y: 284, endPoint x: 143, endPoint y: 256, distance: 164.1
checkbox input "true"
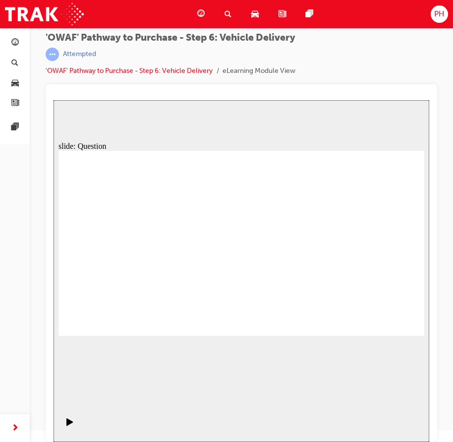
checkbox input "true"
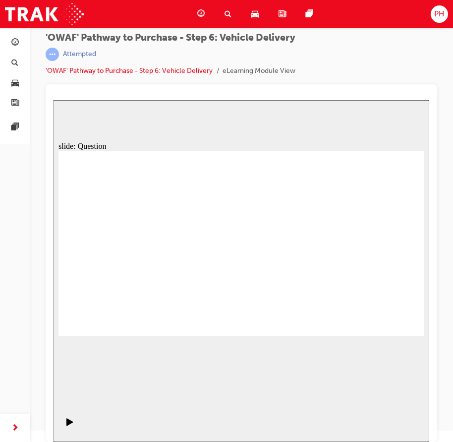
drag, startPoint x: 238, startPoint y: 258, endPoint x: 240, endPoint y: 264, distance: 5.8
checkbox input "true"
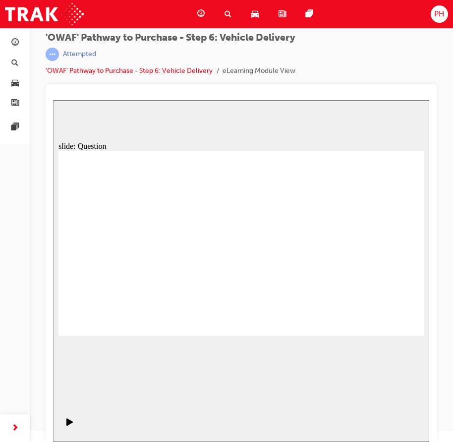
drag, startPoint x: 374, startPoint y: 248, endPoint x: 124, endPoint y: 273, distance: 251.6
drag, startPoint x: 371, startPoint y: 253, endPoint x: 112, endPoint y: 274, distance: 260.2
drag, startPoint x: 374, startPoint y: 250, endPoint x: 253, endPoint y: 285, distance: 125.4
drag, startPoint x: 353, startPoint y: 268, endPoint x: 126, endPoint y: 271, distance: 226.7
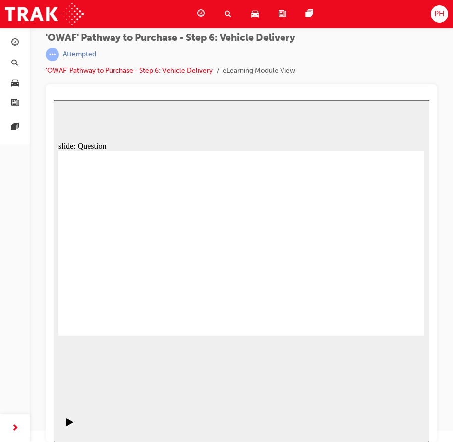
drag, startPoint x: 358, startPoint y: 252, endPoint x: 90, endPoint y: 271, distance: 268.0
drag, startPoint x: 365, startPoint y: 247, endPoint x: 246, endPoint y: 277, distance: 121.7
drag, startPoint x: 381, startPoint y: 253, endPoint x: 129, endPoint y: 264, distance: 252.2
drag, startPoint x: 359, startPoint y: 264, endPoint x: 120, endPoint y: 281, distance: 239.6
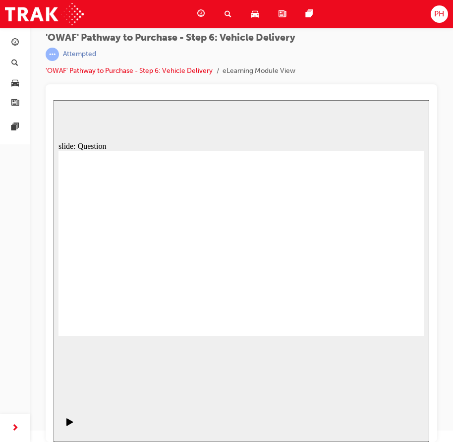
radio input "true"
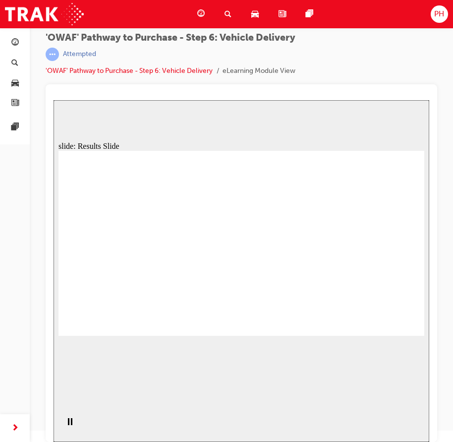
radio input "true"
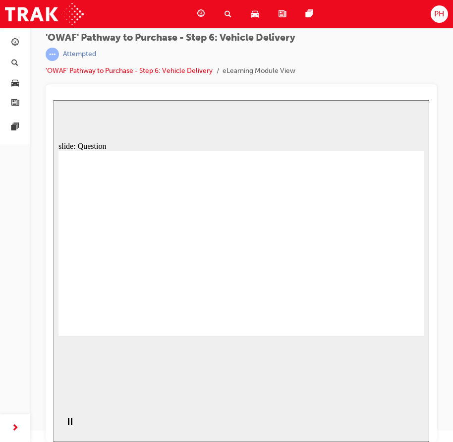
drag, startPoint x: 204, startPoint y: 217, endPoint x: 191, endPoint y: 224, distance: 14.6
drag, startPoint x: 268, startPoint y: 267, endPoint x: 310, endPoint y: 226, distance: 58.2
drag, startPoint x: 305, startPoint y: 282, endPoint x: 123, endPoint y: 250, distance: 184.8
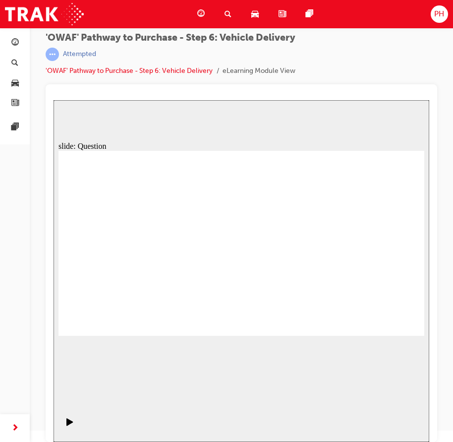
checkbox input "true"
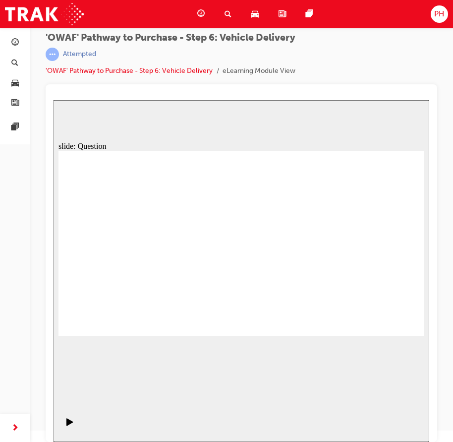
drag, startPoint x: 373, startPoint y: 256, endPoint x: 141, endPoint y: 267, distance: 231.9
drag, startPoint x: 361, startPoint y: 268, endPoint x: 116, endPoint y: 273, distance: 245.6
drag, startPoint x: 375, startPoint y: 263, endPoint x: 243, endPoint y: 275, distance: 132.5
drag, startPoint x: 374, startPoint y: 267, endPoint x: 135, endPoint y: 288, distance: 240.0
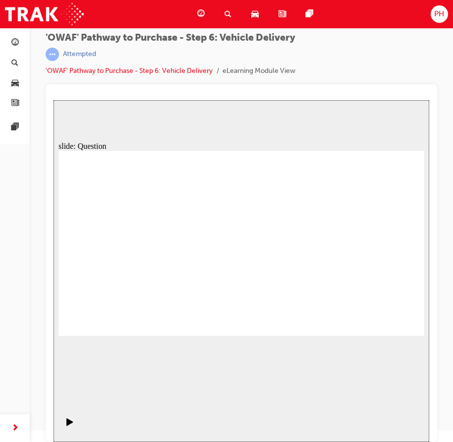
drag, startPoint x: 356, startPoint y: 271, endPoint x: 119, endPoint y: 292, distance: 238.4
drag, startPoint x: 374, startPoint y: 271, endPoint x: 244, endPoint y: 282, distance: 130.9
drag, startPoint x: 378, startPoint y: 271, endPoint x: 129, endPoint y: 280, distance: 249.1
drag, startPoint x: 374, startPoint y: 259, endPoint x: 136, endPoint y: 268, distance: 238.3
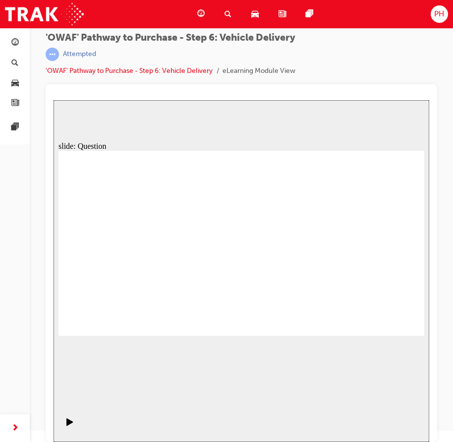
radio input "true"
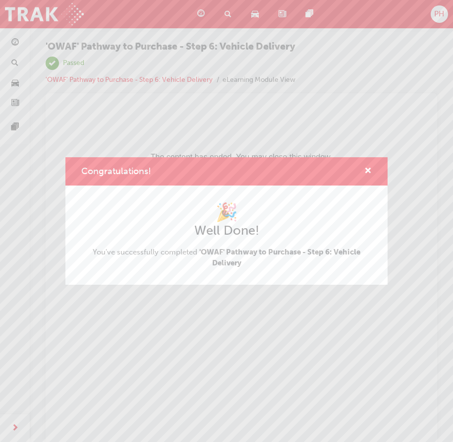
scroll to position [0, 0]
click at [370, 168] on span "cross-icon" at bounding box center [368, 171] width 7 height 9
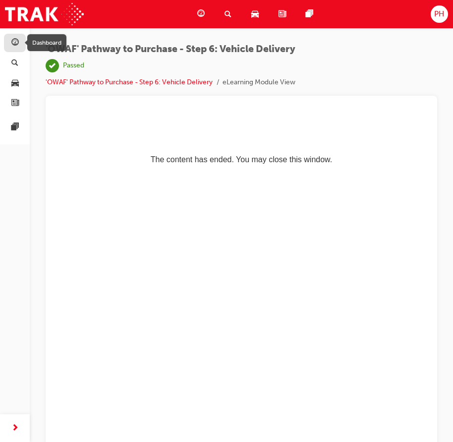
click at [20, 41] on div "button" at bounding box center [15, 43] width 12 height 12
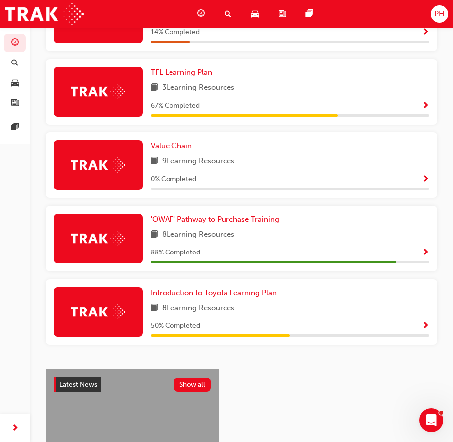
scroll to position [595, 0]
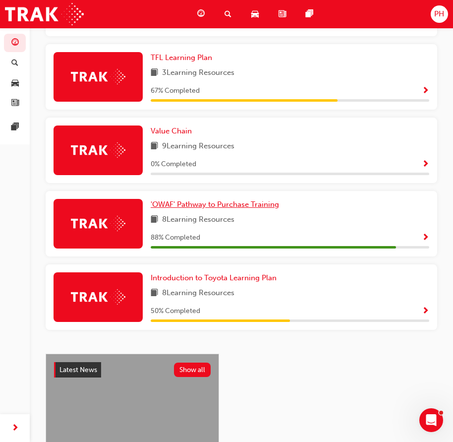
click at [220, 209] on span "'OWAF' Pathway to Purchase Training" at bounding box center [215, 204] width 128 height 9
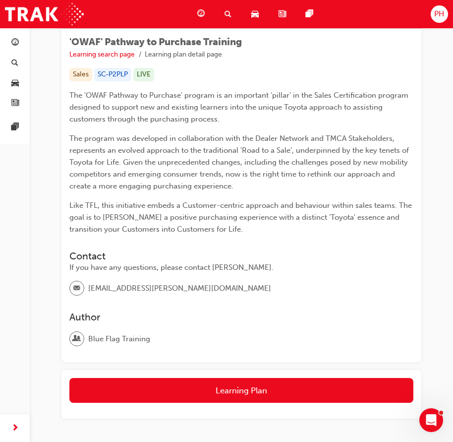
scroll to position [204, 0]
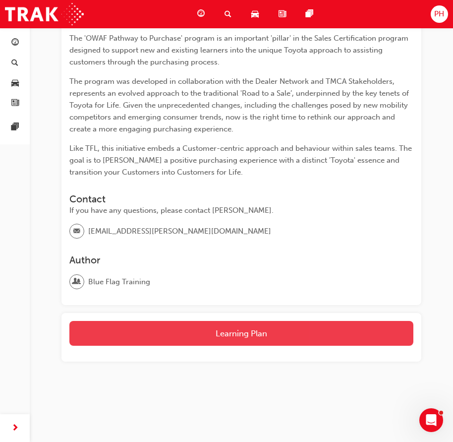
click at [207, 332] on button "Learning Plan" at bounding box center [241, 333] width 344 height 25
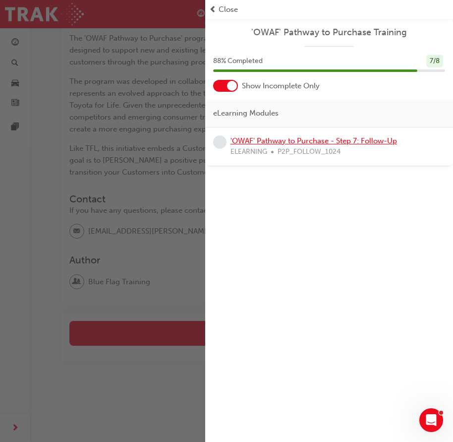
click at [293, 141] on link "'OWAF' Pathway to Purchase - Step 7: Follow-Up" at bounding box center [314, 140] width 167 height 9
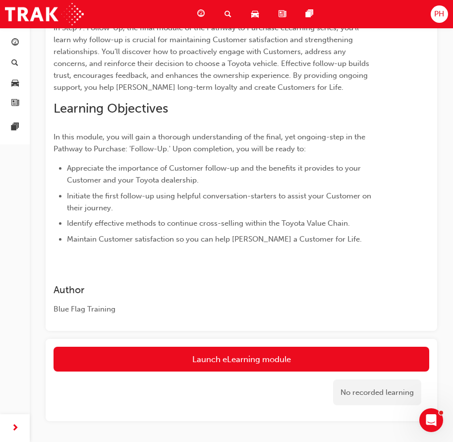
scroll to position [186, 0]
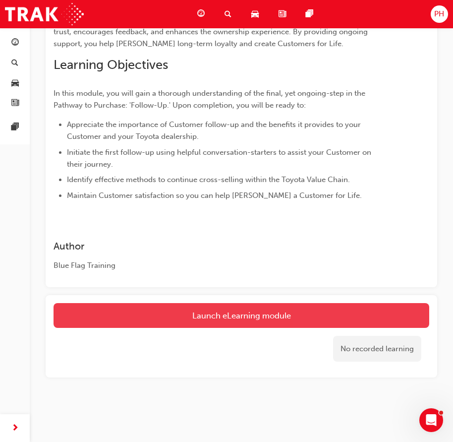
click at [192, 316] on link "Launch eLearning module" at bounding box center [242, 315] width 376 height 25
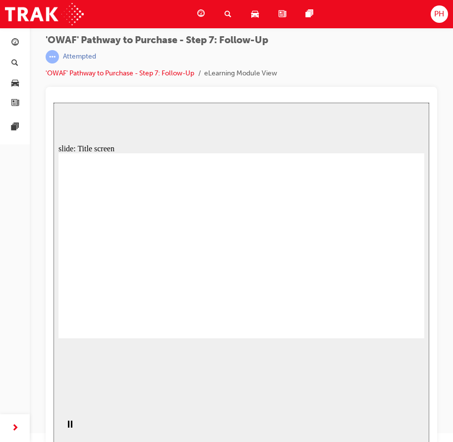
scroll to position [11, 0]
